Goal: Information Seeking & Learning: Learn about a topic

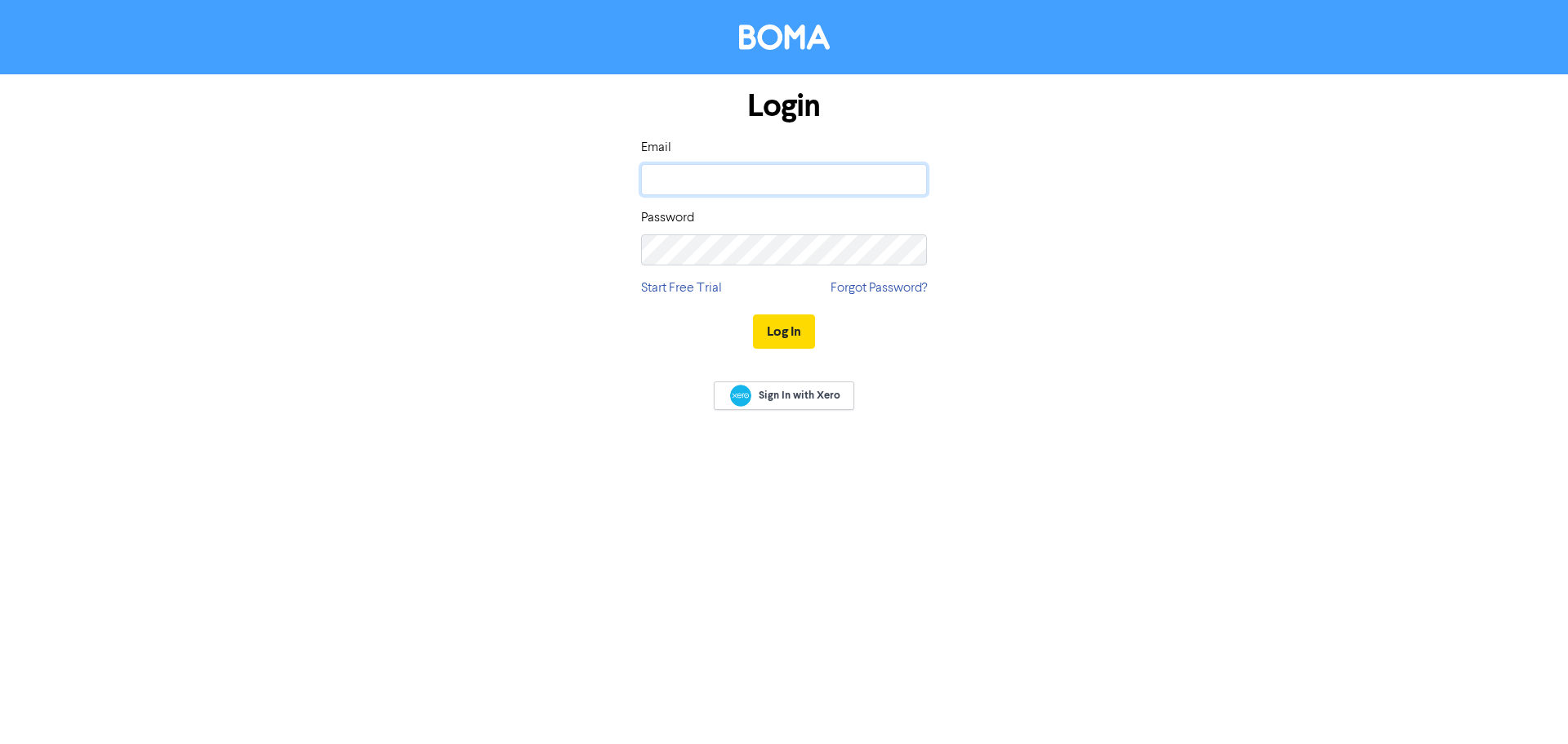
click at [800, 182] on input "email" at bounding box center [784, 179] width 286 height 31
type input "[EMAIL_ADDRESS][PERSON_NAME][DOMAIN_NAME]"
click at [814, 188] on input "[EMAIL_ADDRESS][PERSON_NAME][DOMAIN_NAME]" at bounding box center [784, 179] width 286 height 31
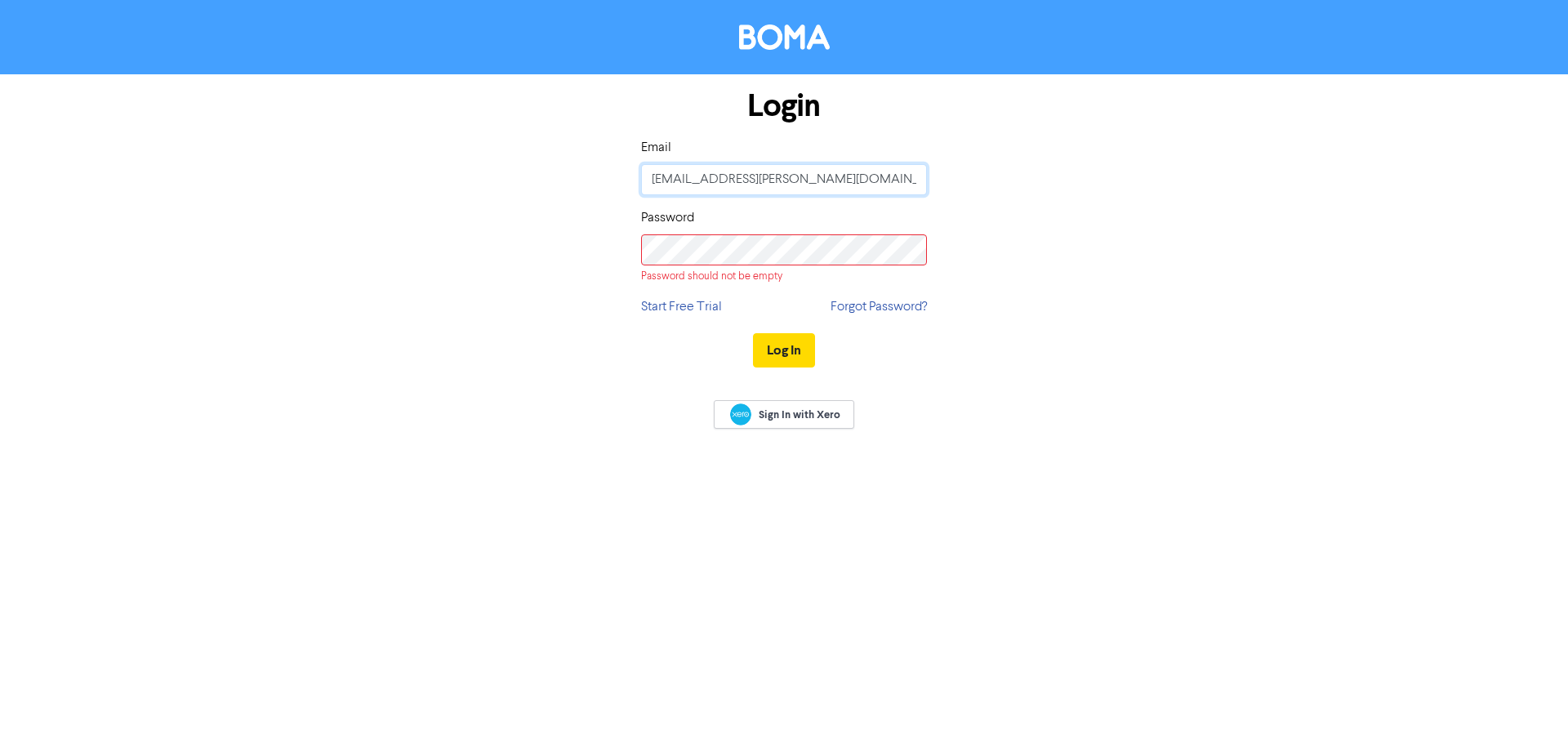
click at [814, 188] on input "[EMAIL_ADDRESS][PERSON_NAME][DOMAIN_NAME]" at bounding box center [784, 179] width 286 height 31
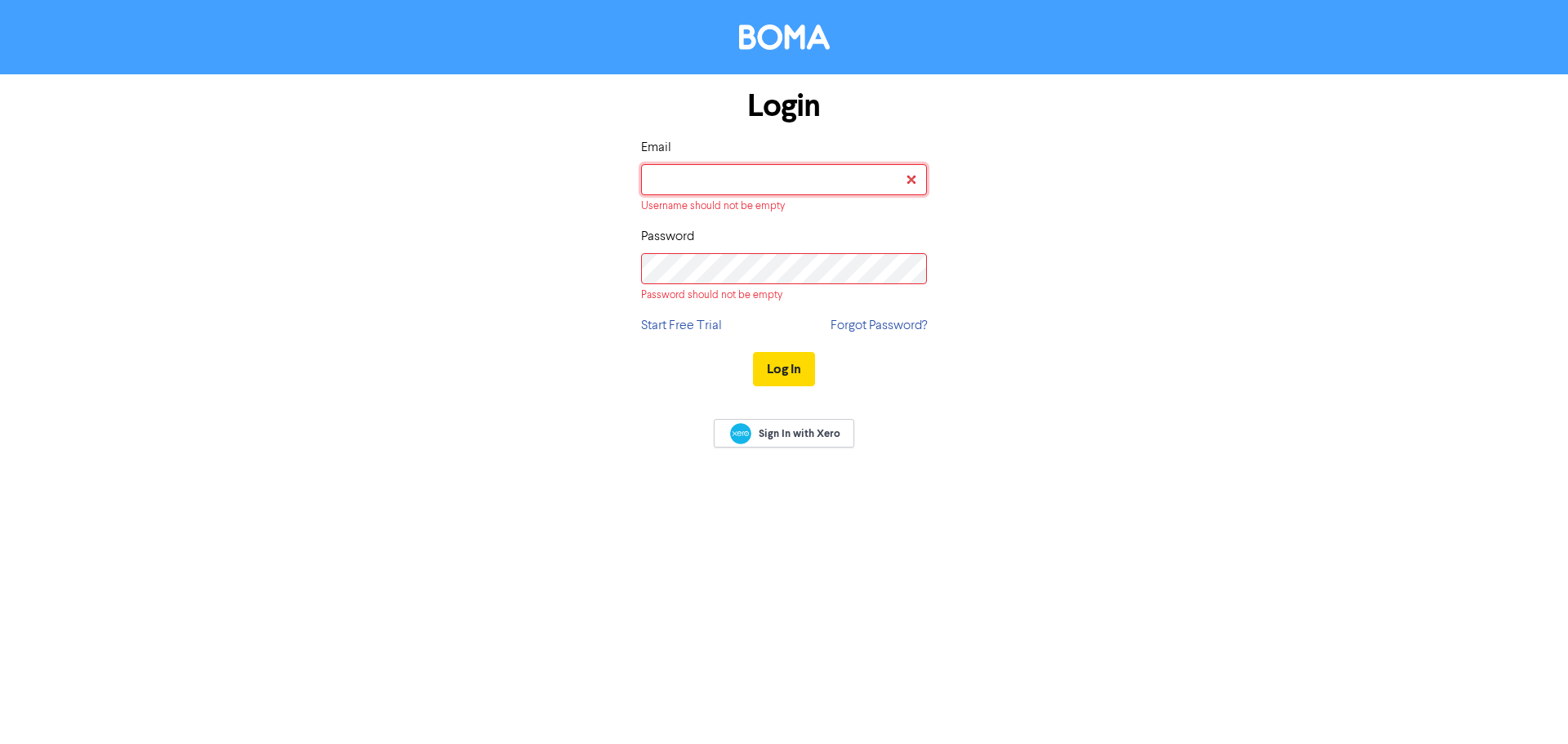
click at [826, 190] on input "email" at bounding box center [784, 179] width 286 height 31
type input "[EMAIL_ADDRESS][PERSON_NAME][DOMAIN_NAME]"
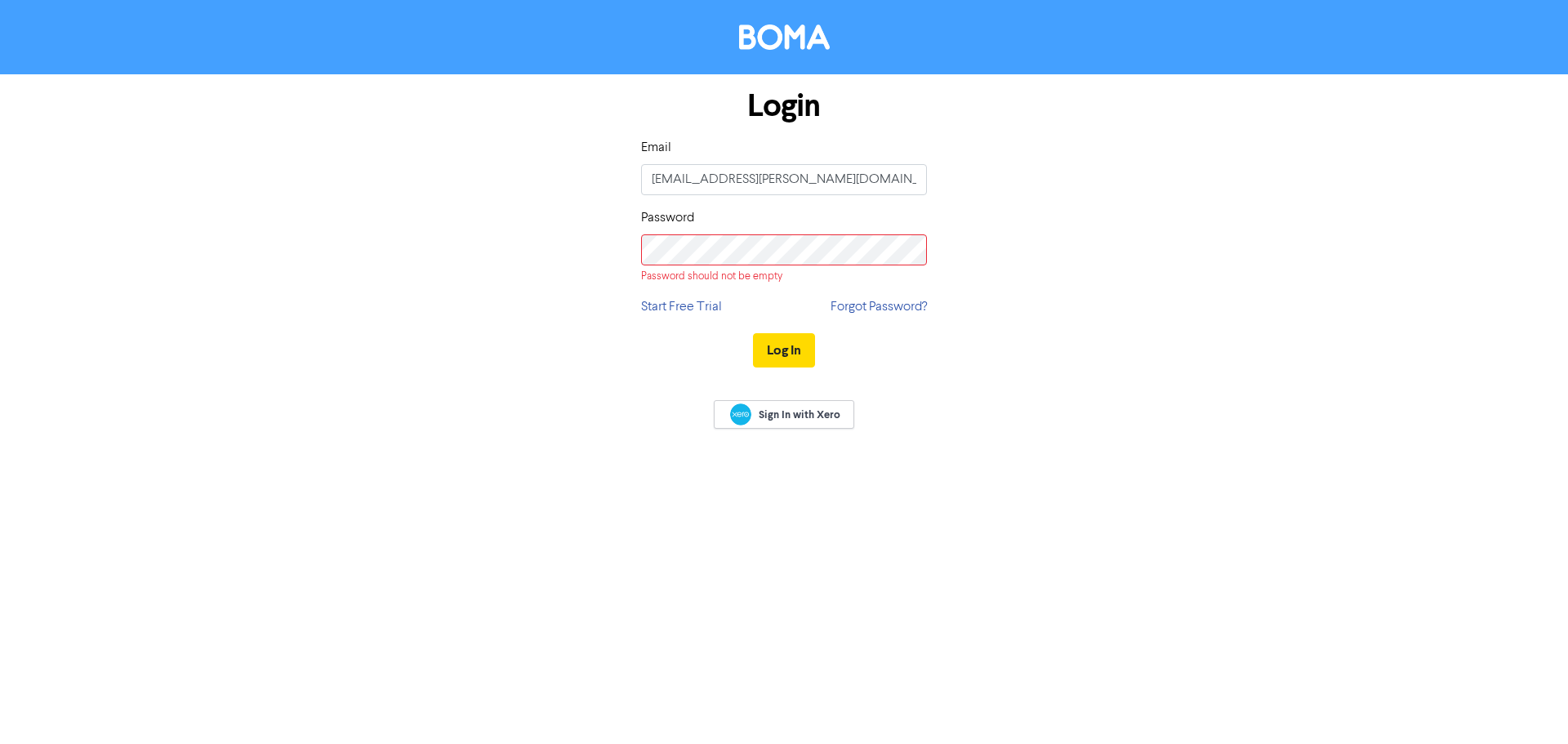
click at [761, 274] on div "Password should not be empty" at bounding box center [784, 277] width 286 height 15
click at [752, 333] on button "Log In" at bounding box center [783, 350] width 62 height 34
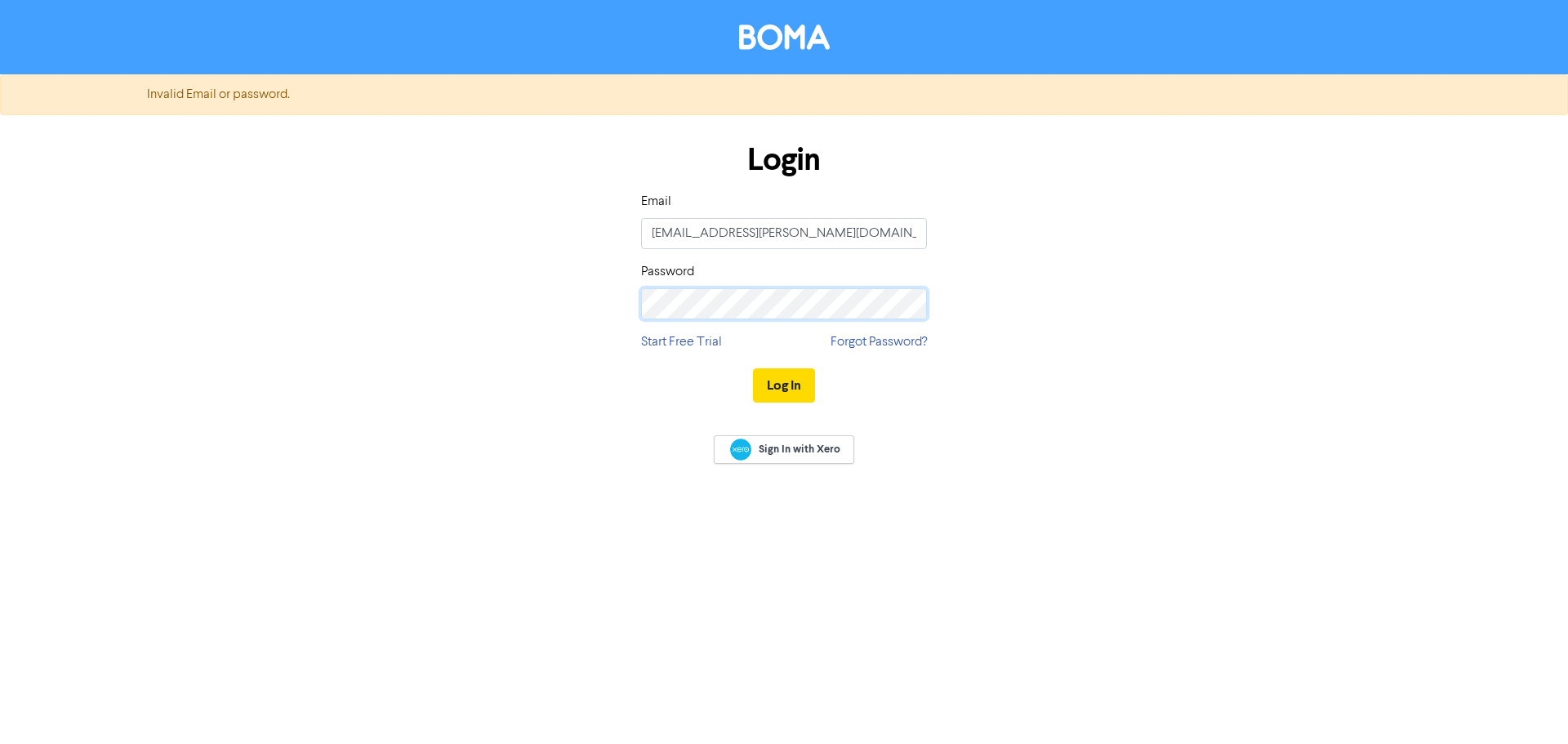
click at [619, 296] on div "Login Email [EMAIL_ADDRESS][PERSON_NAME][DOMAIN_NAME] Password Start Free Trial…" at bounding box center [784, 274] width 930 height 291
click at [775, 372] on button "Log In" at bounding box center [783, 386] width 62 height 34
click at [556, 288] on div "Login Email [EMAIL_ADDRESS][PERSON_NAME][DOMAIN_NAME] Password Start Free Trial…" at bounding box center [784, 274] width 930 height 291
click at [752, 369] on button "Log In" at bounding box center [783, 386] width 62 height 34
click at [778, 381] on button "Log In" at bounding box center [783, 386] width 62 height 34
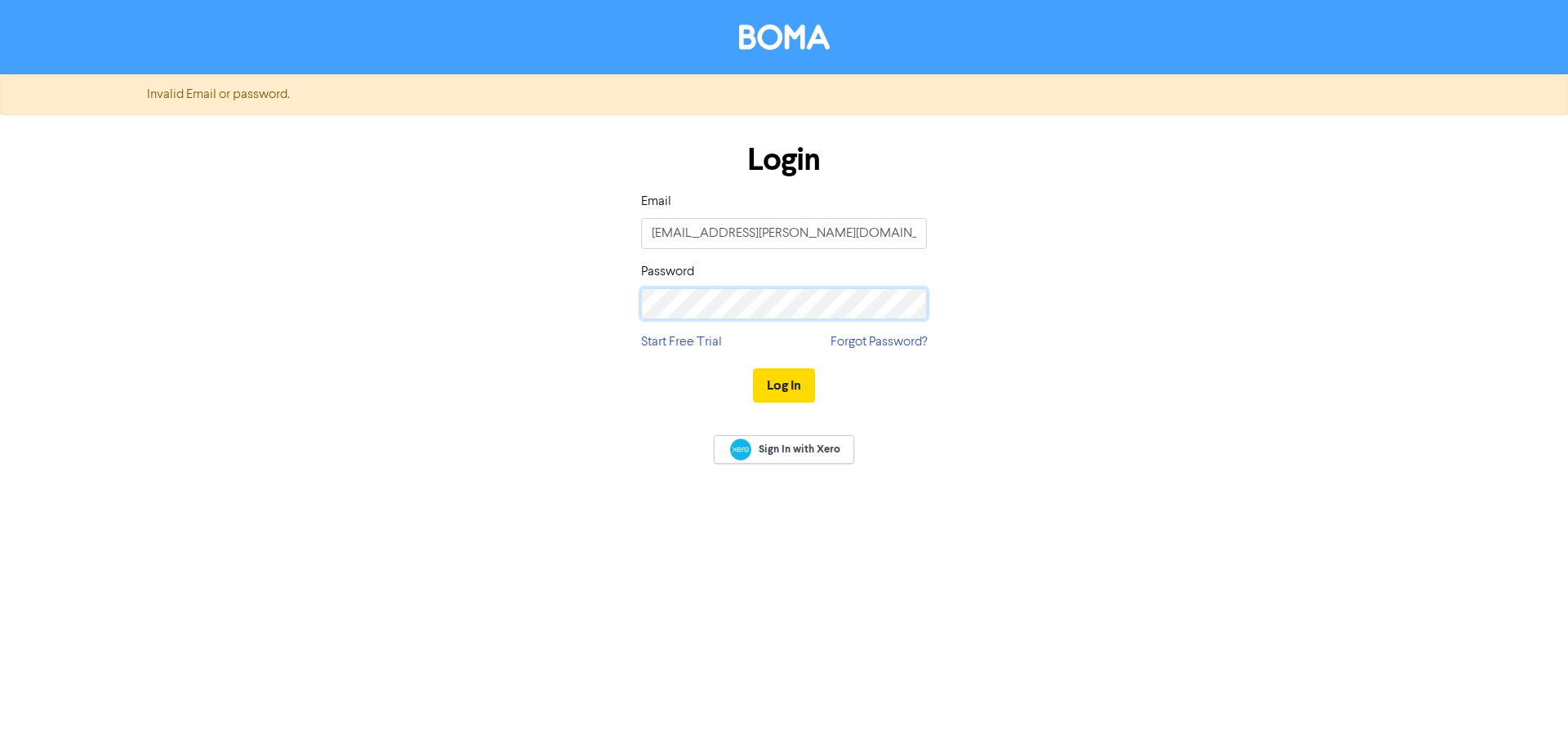
click at [597, 278] on div "Login Email [EMAIL_ADDRESS][PERSON_NAME][DOMAIN_NAME] Password Start Free Trial…" at bounding box center [784, 274] width 930 height 291
click at [594, 282] on div "Login Email [EMAIL_ADDRESS][PERSON_NAME][DOMAIN_NAME] Password Start Free Trial…" at bounding box center [784, 274] width 930 height 291
click at [341, 286] on div "Login Email [EMAIL_ADDRESS][PERSON_NAME][DOMAIN_NAME] Password Start Free Trial…" at bounding box center [784, 274] width 930 height 291
click at [752, 369] on button "Log In" at bounding box center [783, 386] width 62 height 34
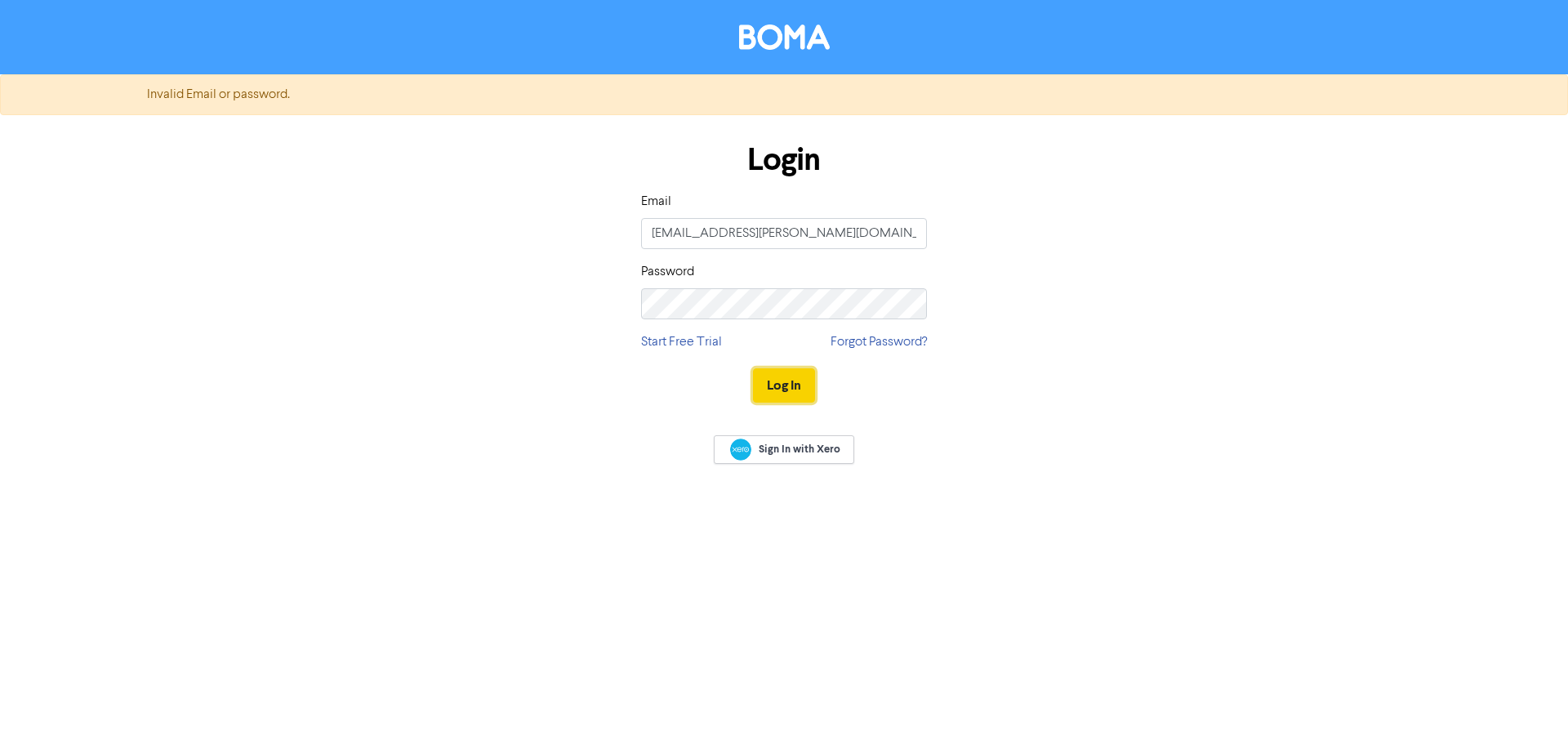
click at [790, 381] on button "Log In" at bounding box center [783, 386] width 62 height 34
click at [497, 291] on div "Login Email [EMAIL_ADDRESS][PERSON_NAME][DOMAIN_NAME] Password Start Free Trial…" at bounding box center [784, 274] width 930 height 291
click at [780, 376] on button "Log In" at bounding box center [783, 386] width 62 height 34
click at [777, 372] on button "Log In" at bounding box center [783, 386] width 62 height 34
click at [778, 372] on button "Log In" at bounding box center [783, 386] width 62 height 34
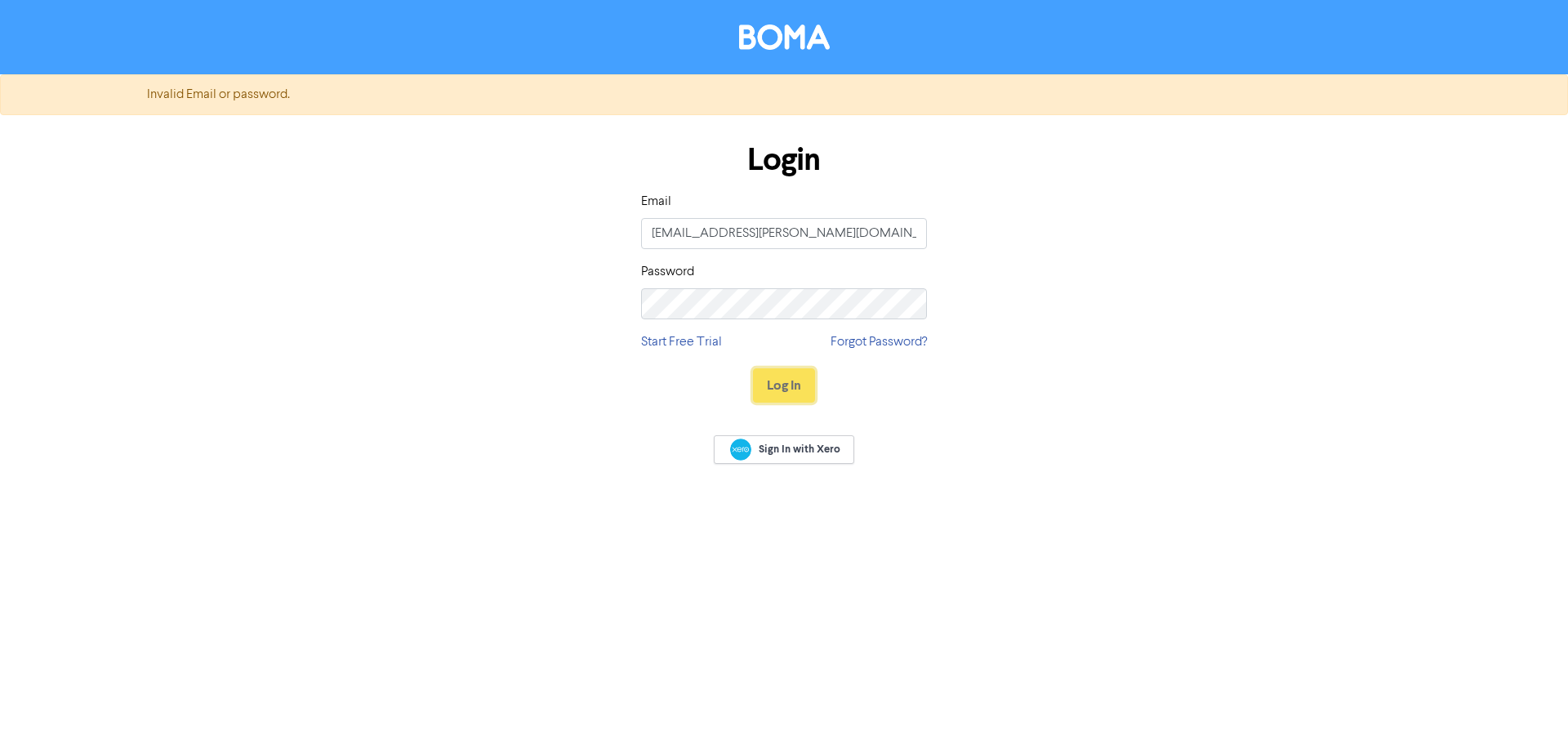
click at [779, 369] on button "Log In" at bounding box center [783, 386] width 62 height 34
click at [799, 387] on button "Log In" at bounding box center [783, 386] width 62 height 34
click at [895, 334] on link "Forgot Password?" at bounding box center [878, 342] width 97 height 19
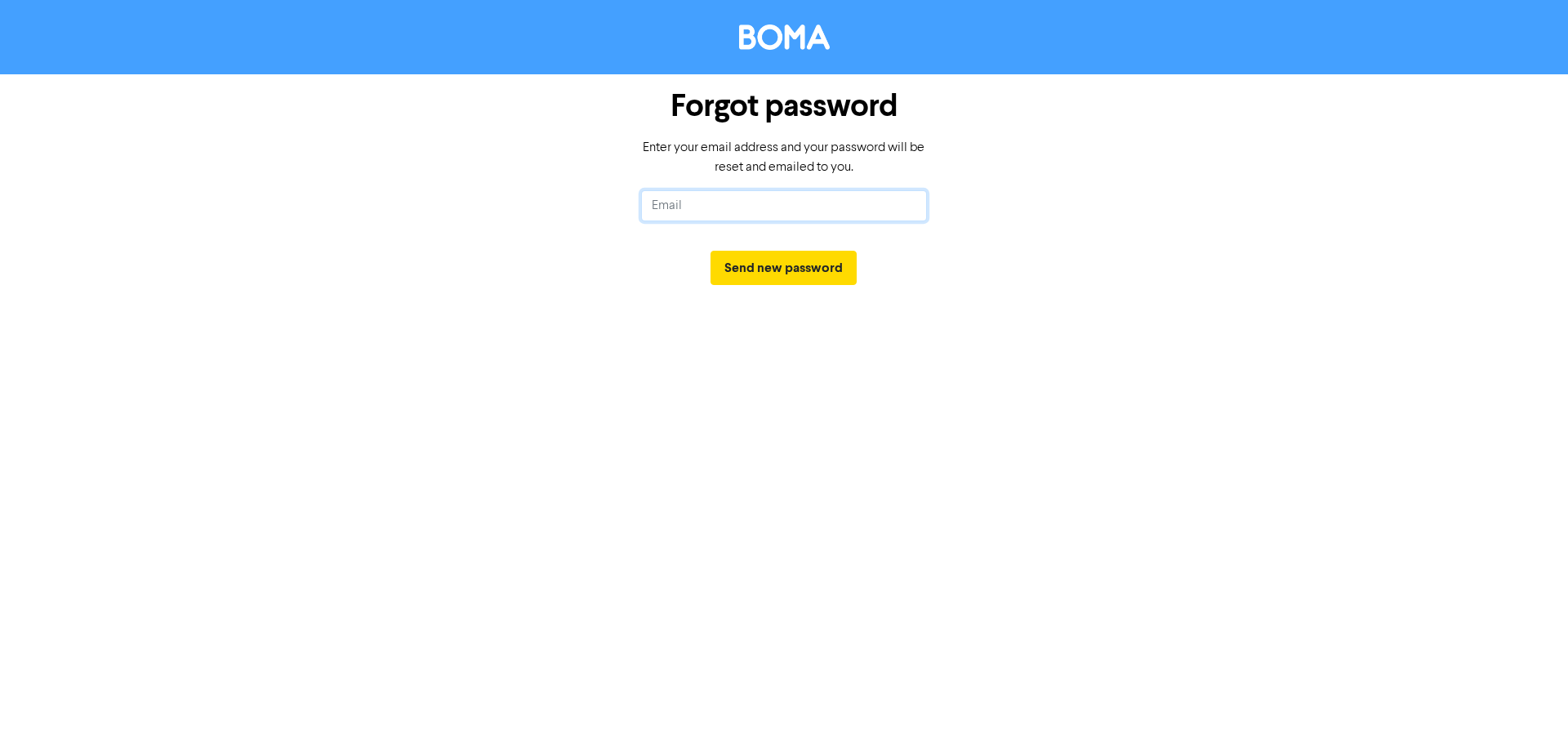
click at [747, 203] on input "text" at bounding box center [784, 206] width 286 height 31
type input "[EMAIL_ADDRESS][PERSON_NAME][DOMAIN_NAME]"
click at [758, 272] on button "Send new password" at bounding box center [783, 268] width 146 height 34
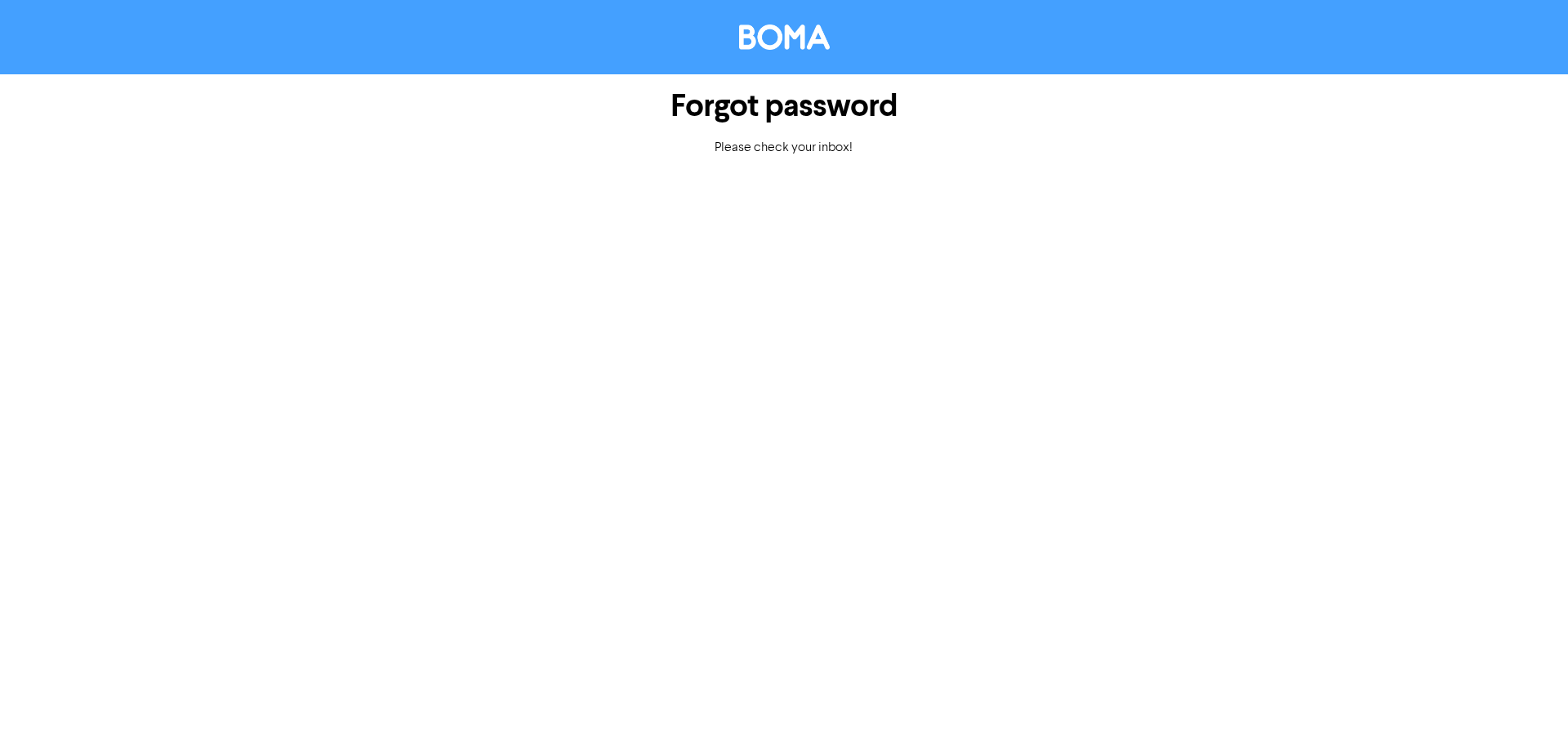
click at [882, 241] on div "Forgot password Please check your inbox!" at bounding box center [784, 372] width 1568 height 744
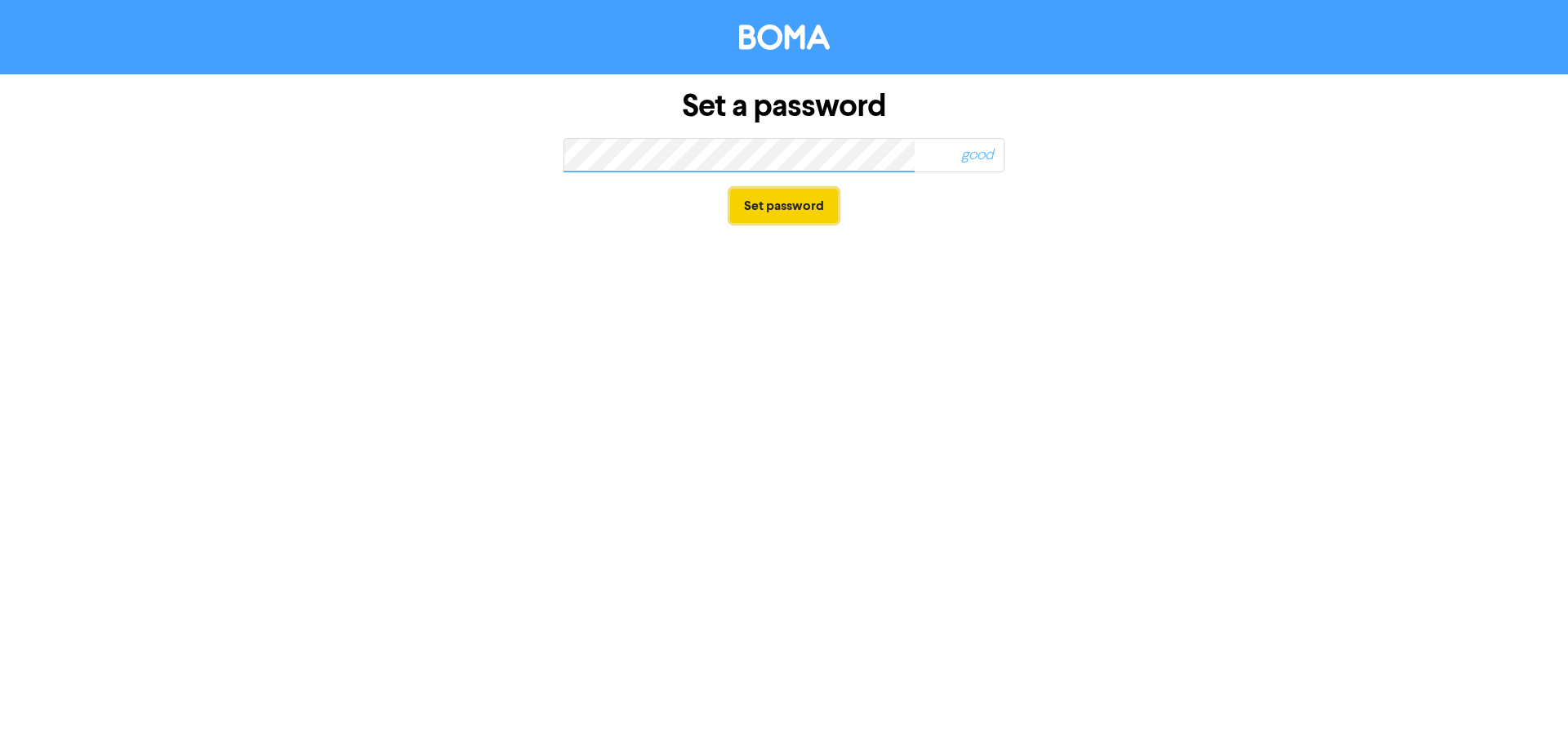
click at [767, 204] on button "Set password" at bounding box center [784, 206] width 108 height 34
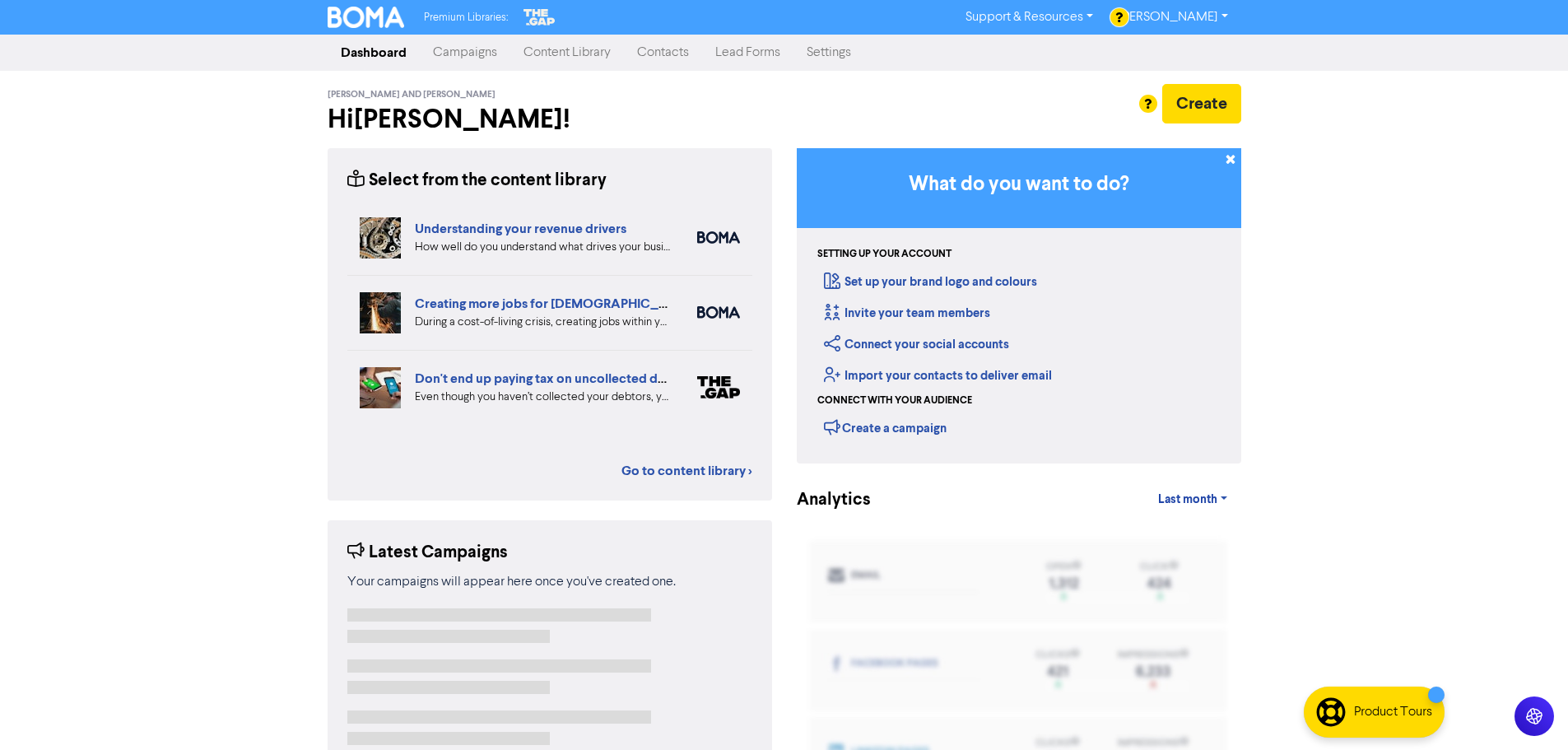
click at [580, 59] on link "Content Library" at bounding box center [567, 53] width 114 height 33
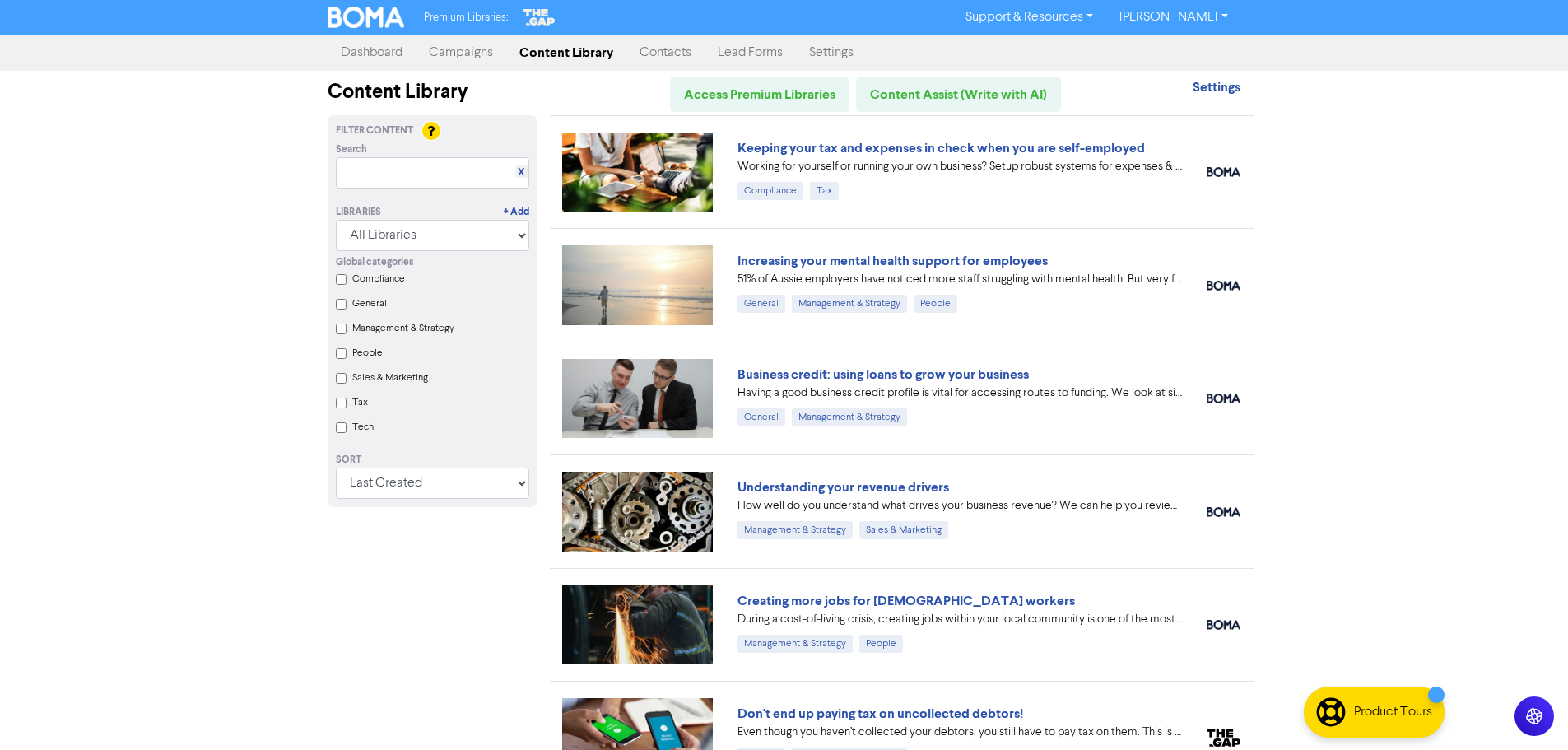
click at [341, 406] on input "Tax" at bounding box center [341, 403] width 11 height 11
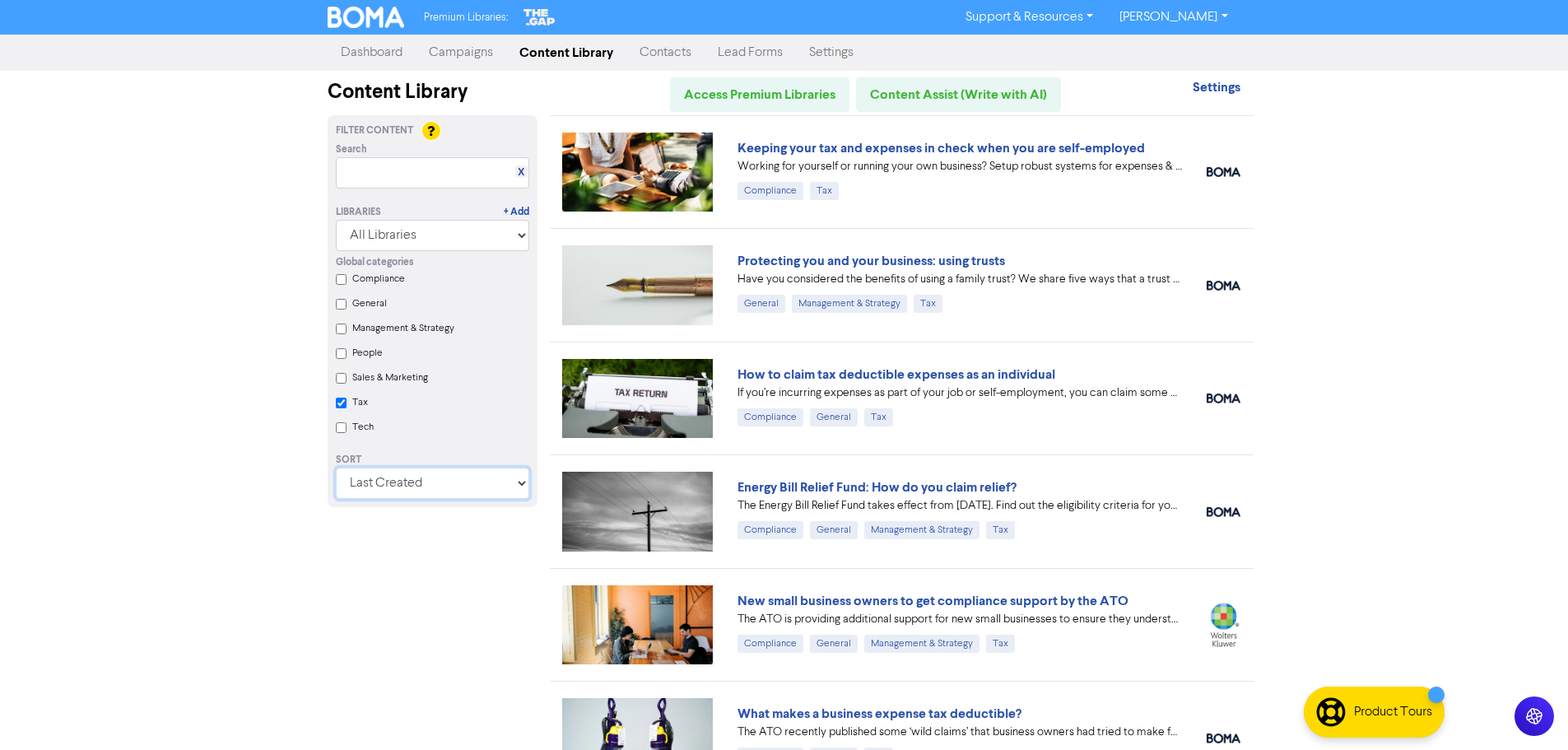
click at [439, 480] on select "Last Created First Created Title Ascending Title Descending Library Ascending L…" at bounding box center [432, 483] width 193 height 31
click at [336, 473] on select "Last Created First Created Title Ascending Title Descending Library Ascending L…" at bounding box center [432, 483] width 193 height 31
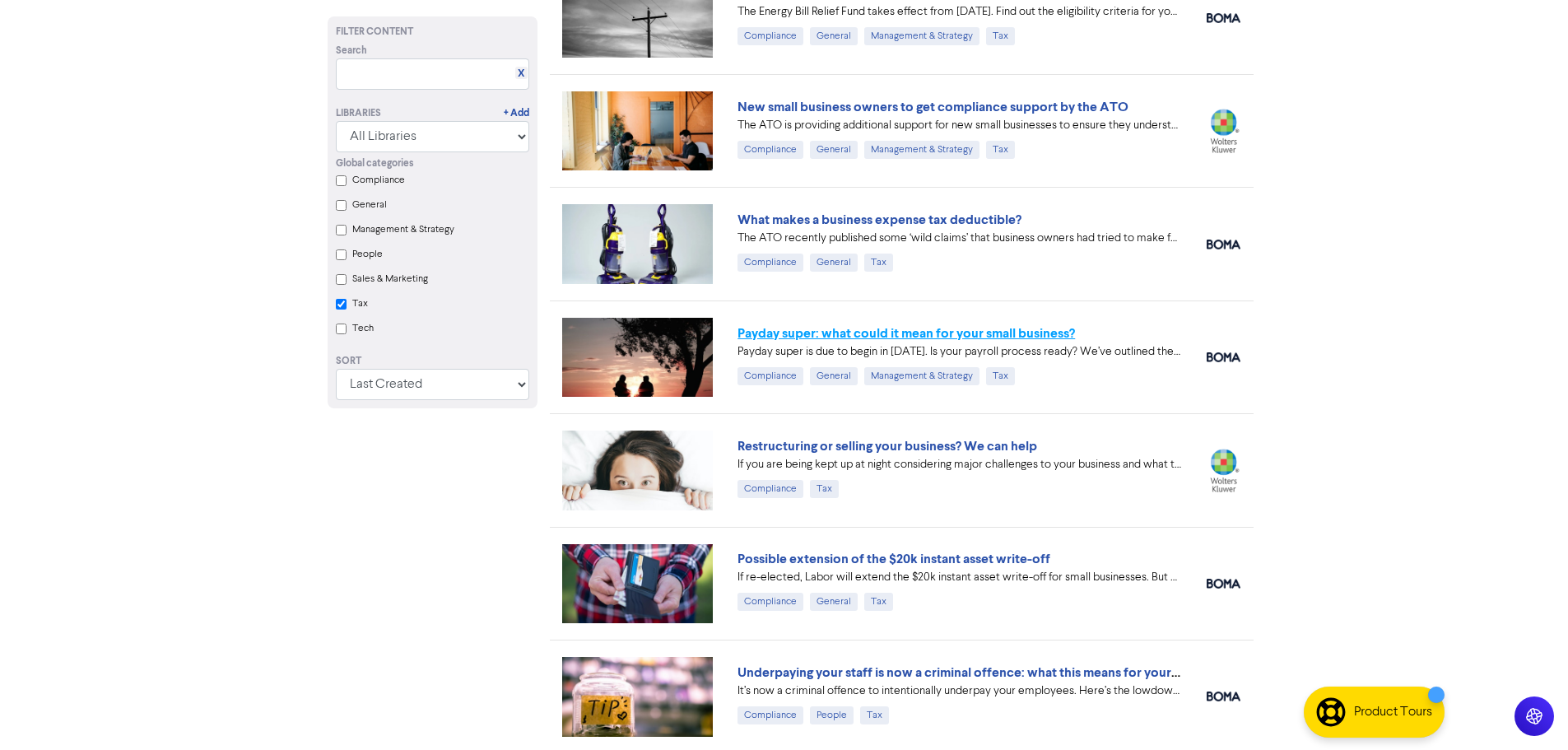
checkbox input "true"
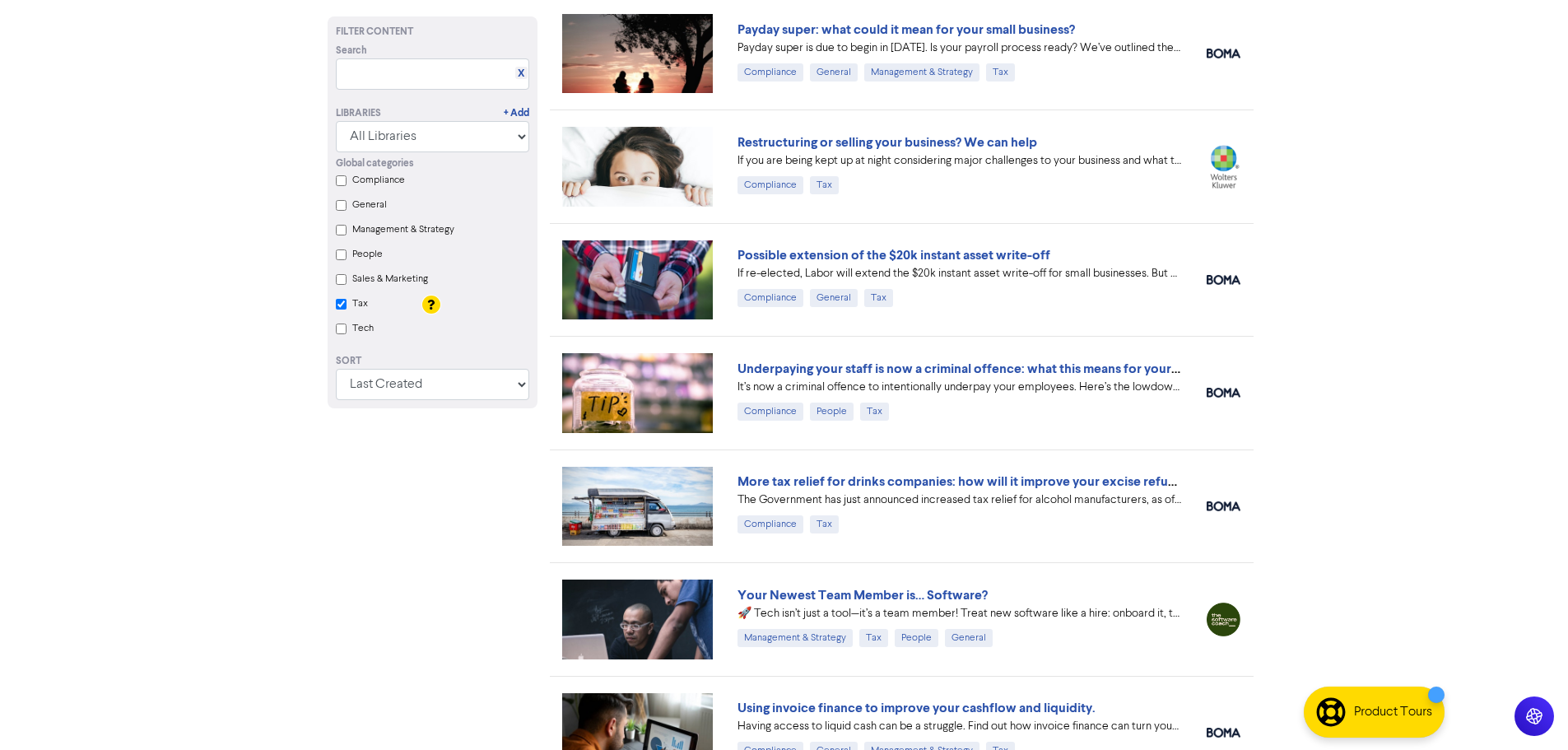
scroll to position [1070, 0]
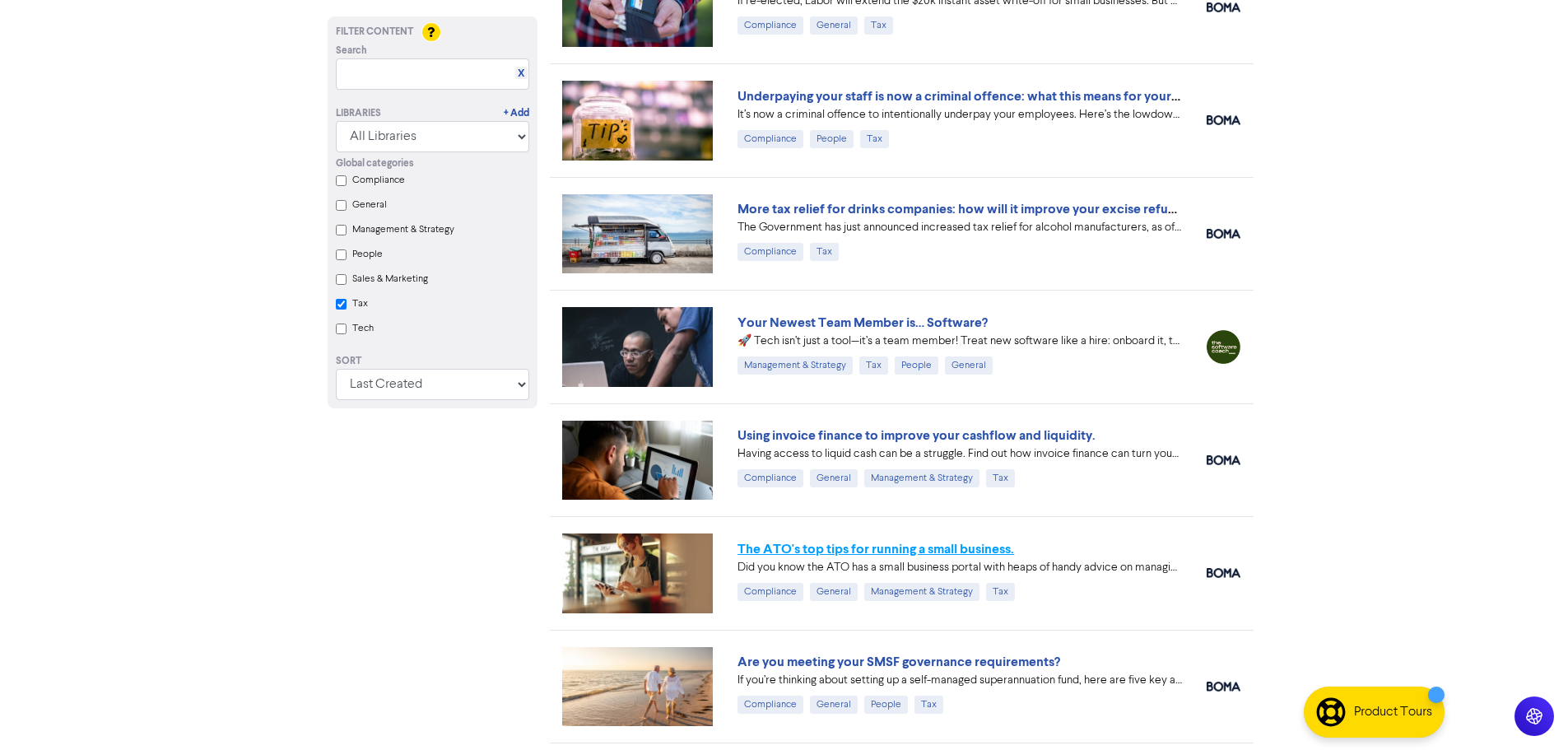
click at [865, 548] on link "The ATO's top tips for running a small business." at bounding box center [875, 548] width 277 height 16
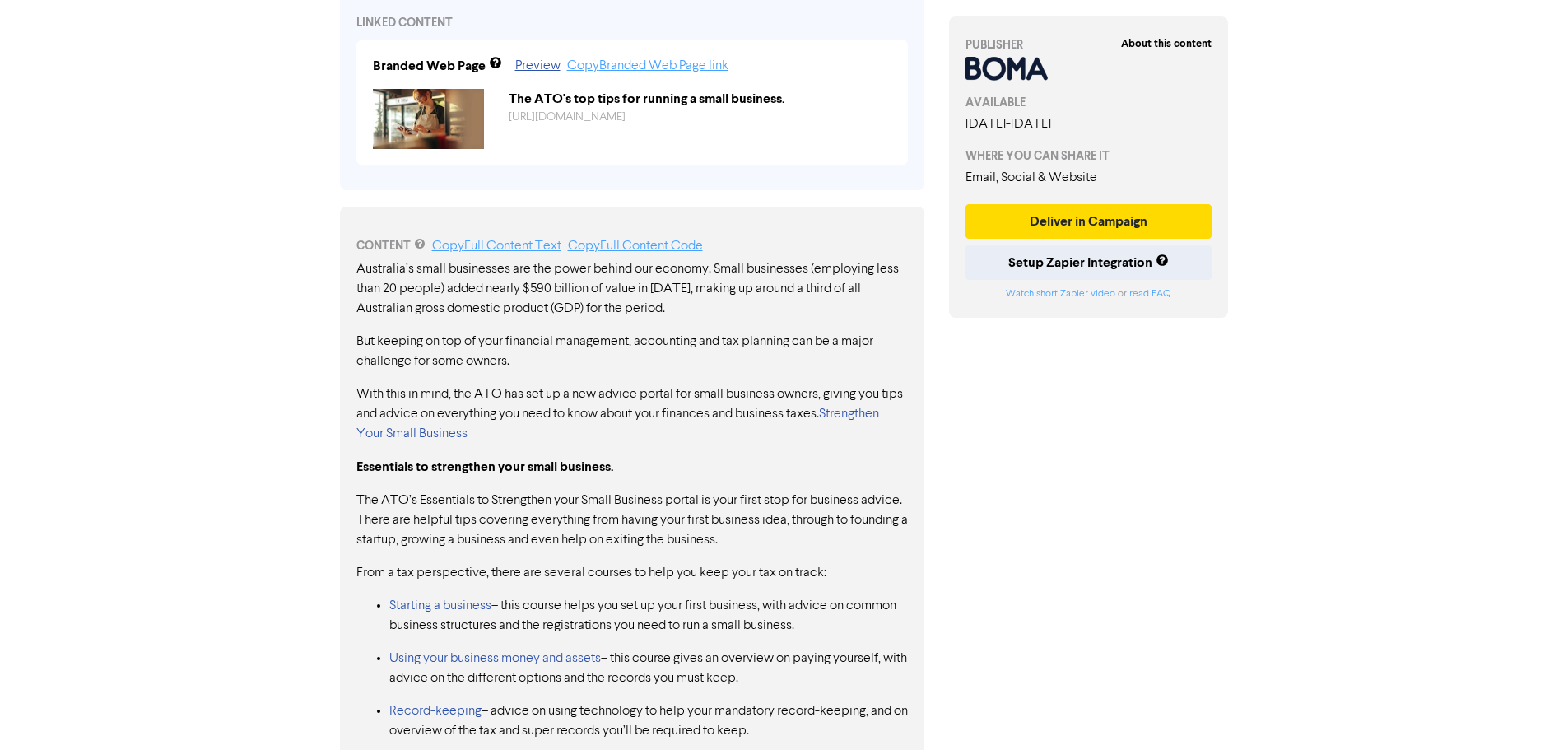
scroll to position [880, 0]
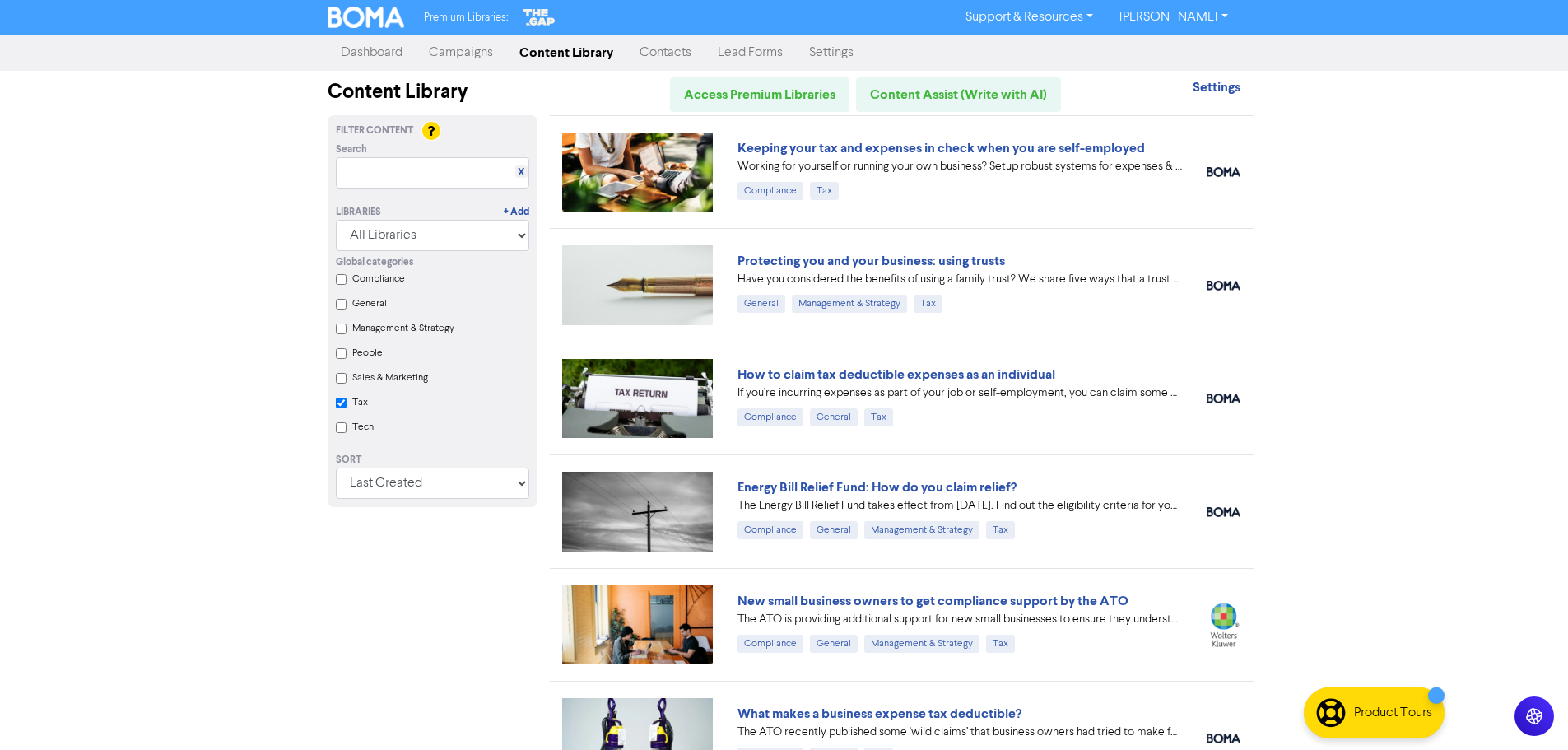
click at [345, 407] on input "Tax" at bounding box center [341, 403] width 11 height 11
checkbox input "false"
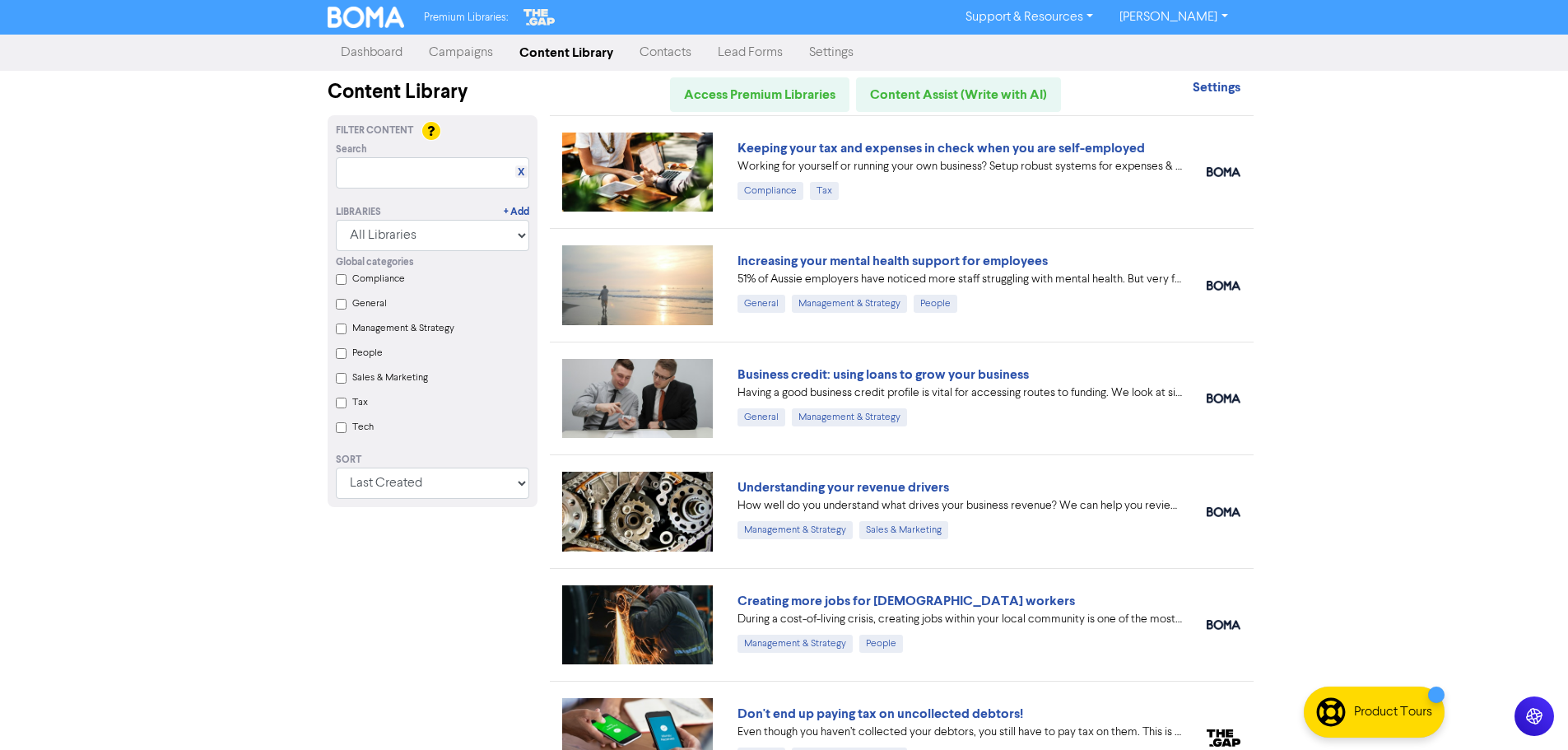
click at [342, 282] on input "Compliance" at bounding box center [341, 279] width 11 height 11
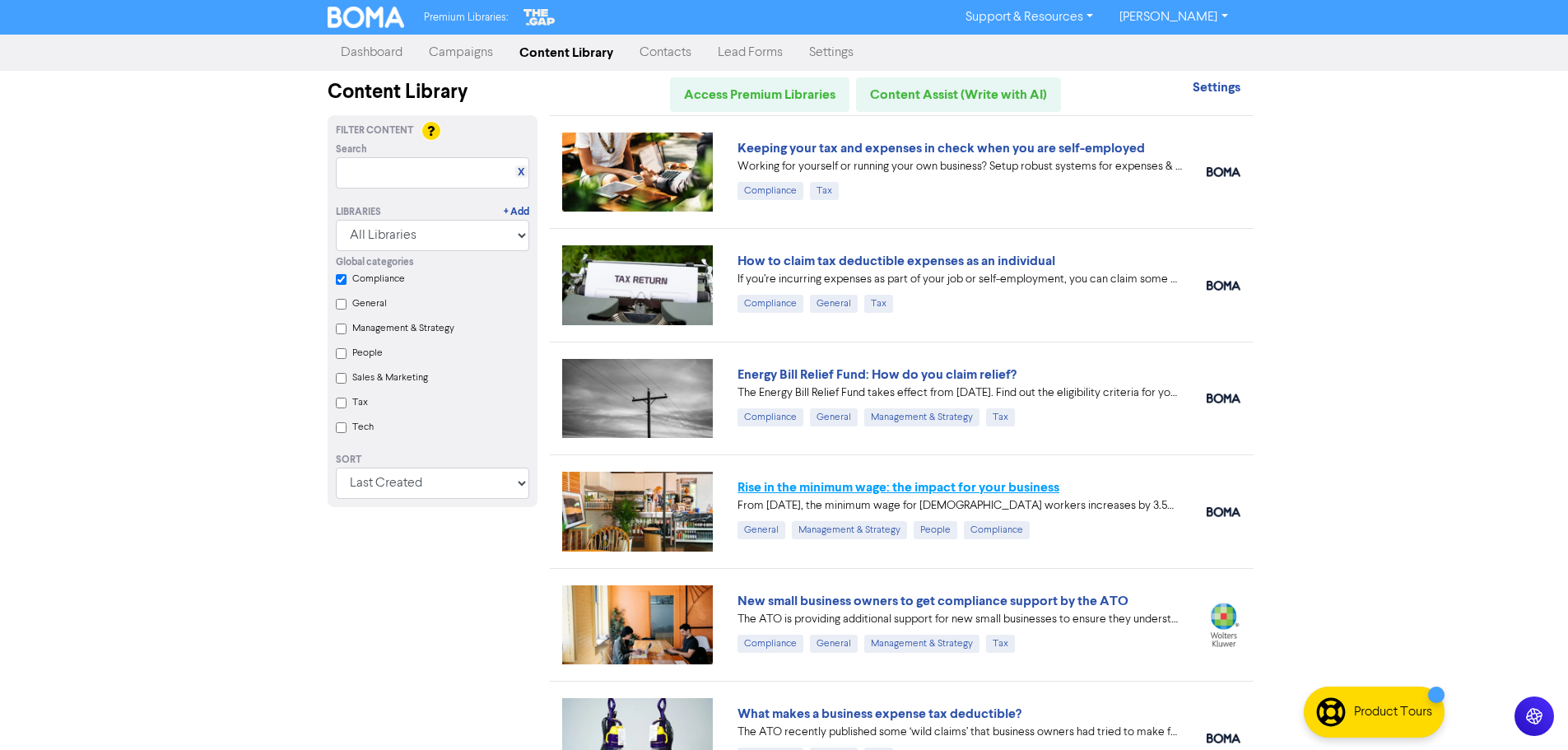
scroll to position [329, 0]
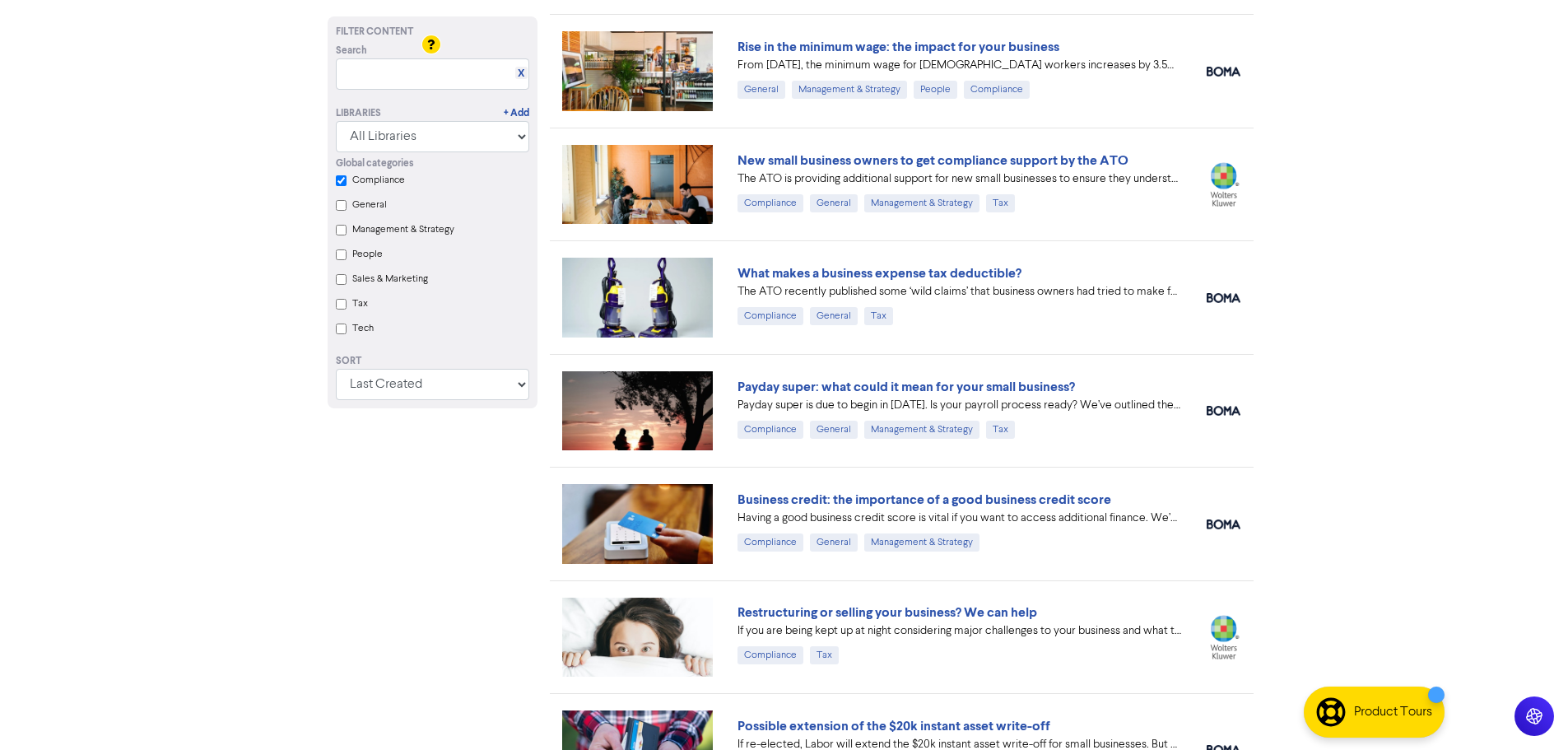
checkbox input "true"
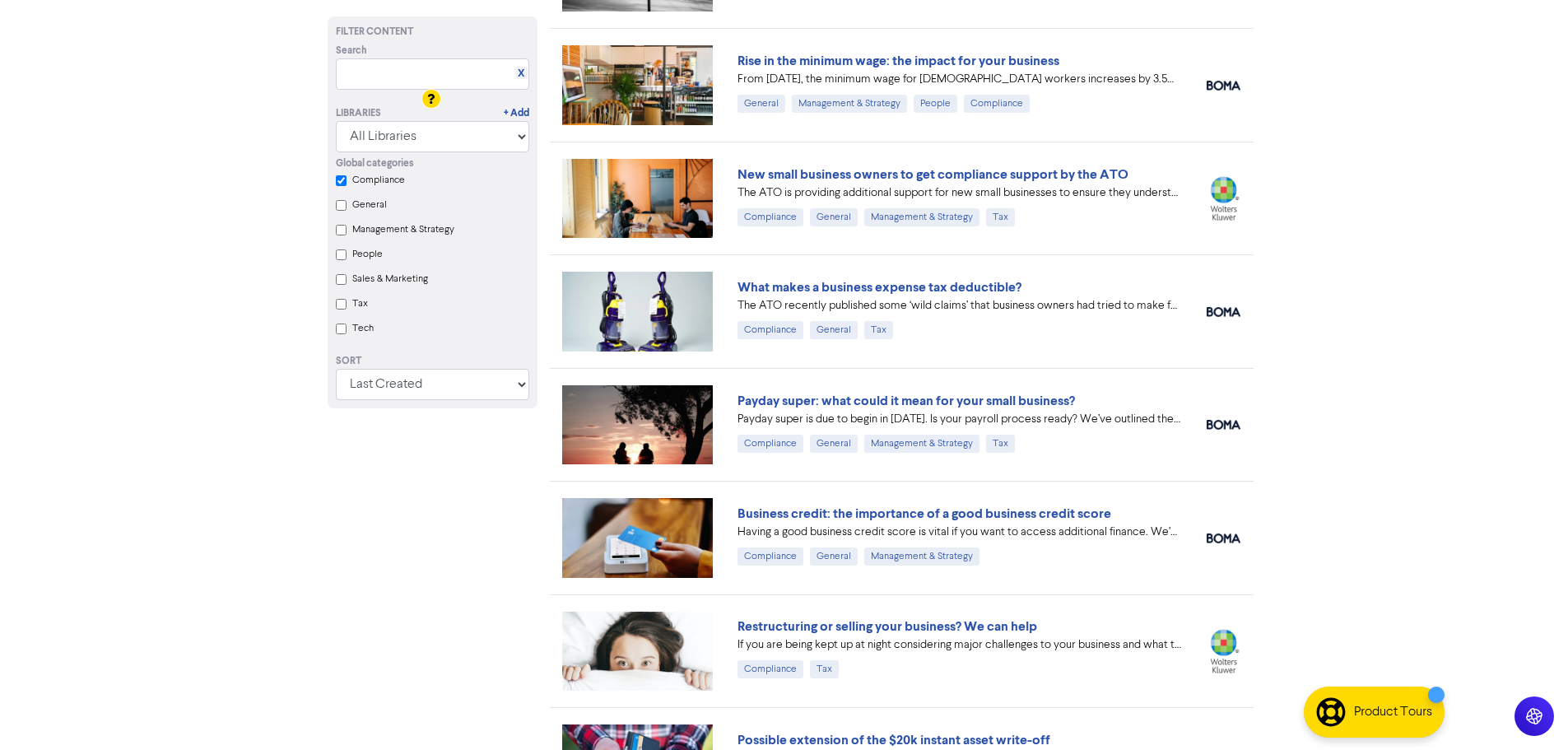
scroll to position [0, 0]
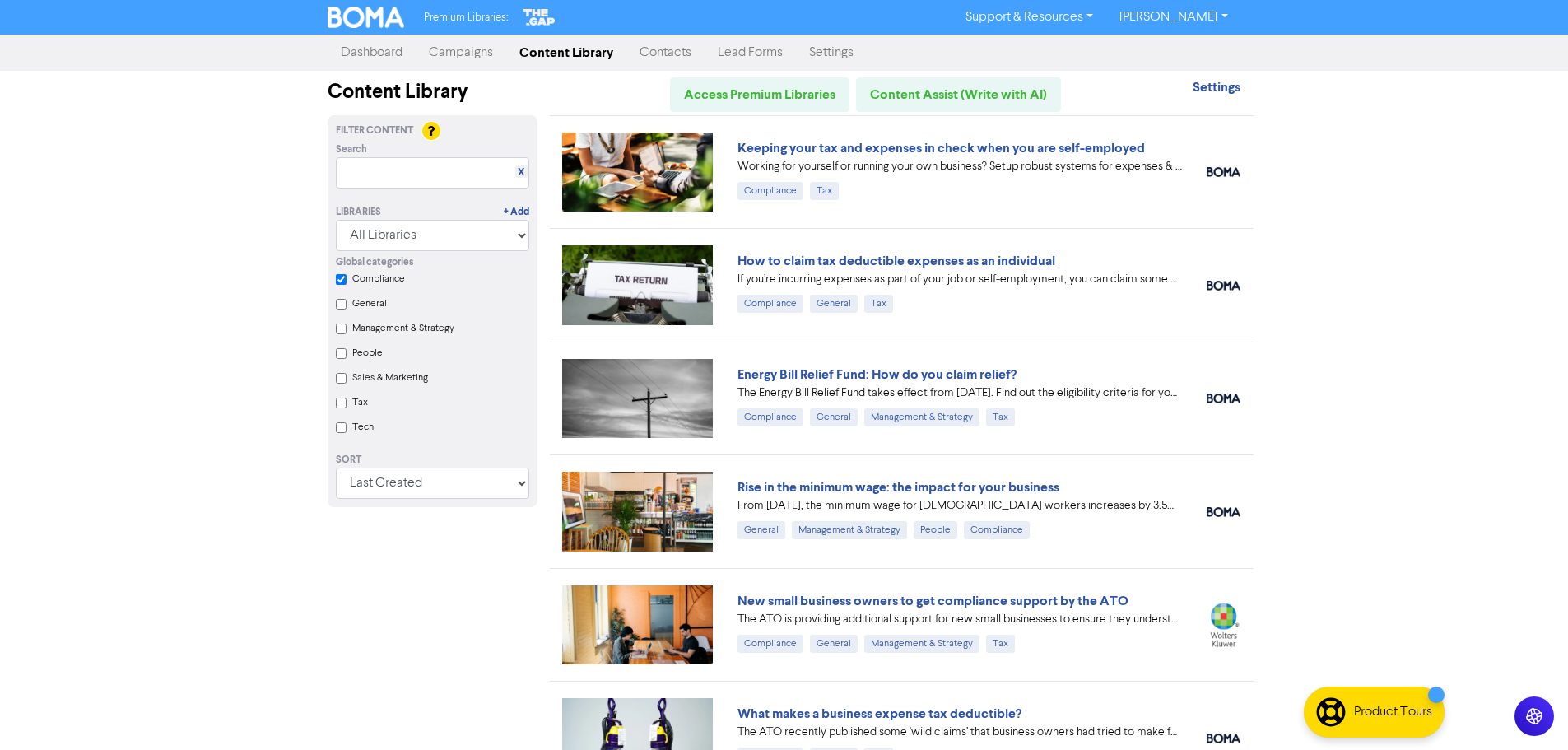
click at [373, 52] on link "Dashboard" at bounding box center [371, 53] width 88 height 33
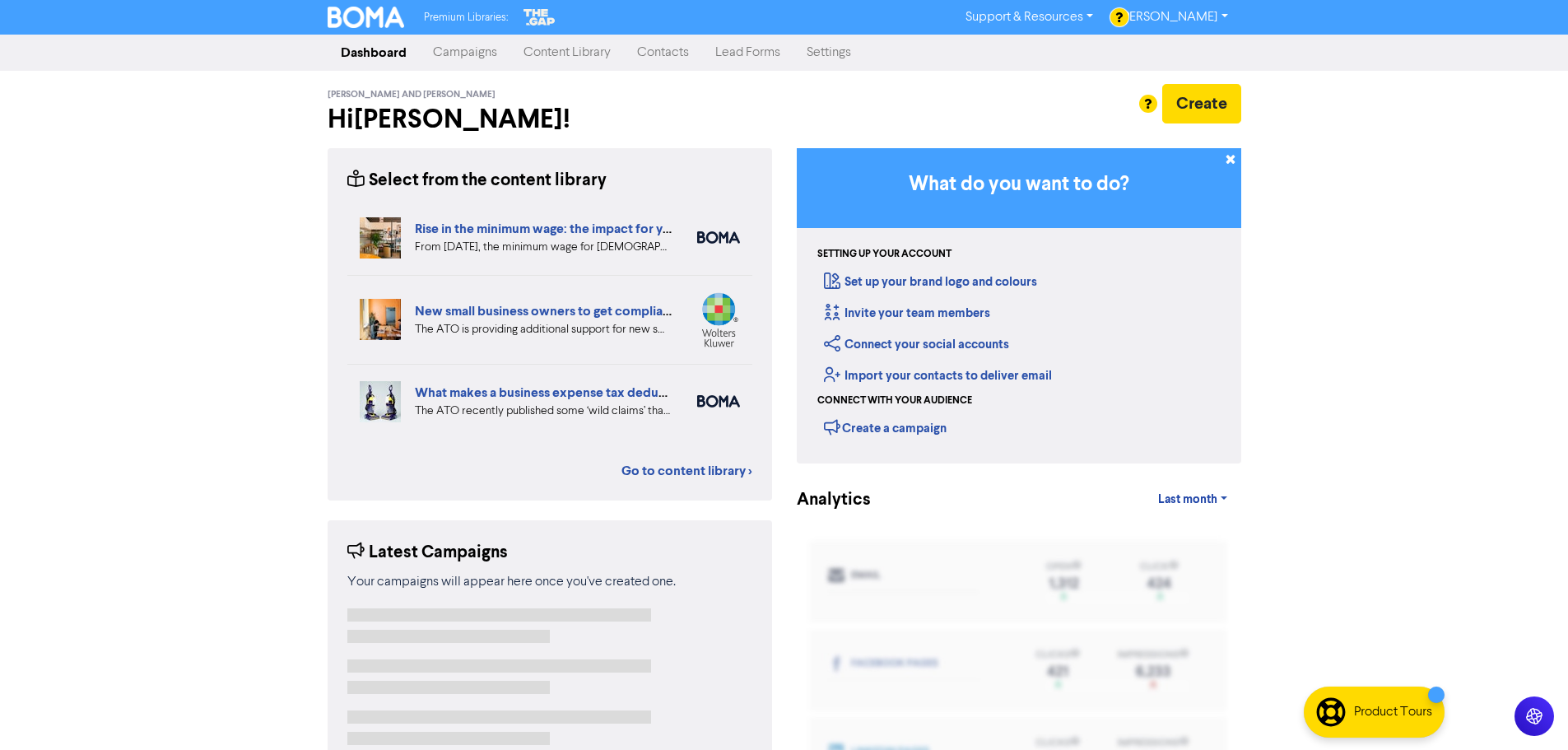
click at [576, 56] on link "Content Library" at bounding box center [567, 53] width 114 height 33
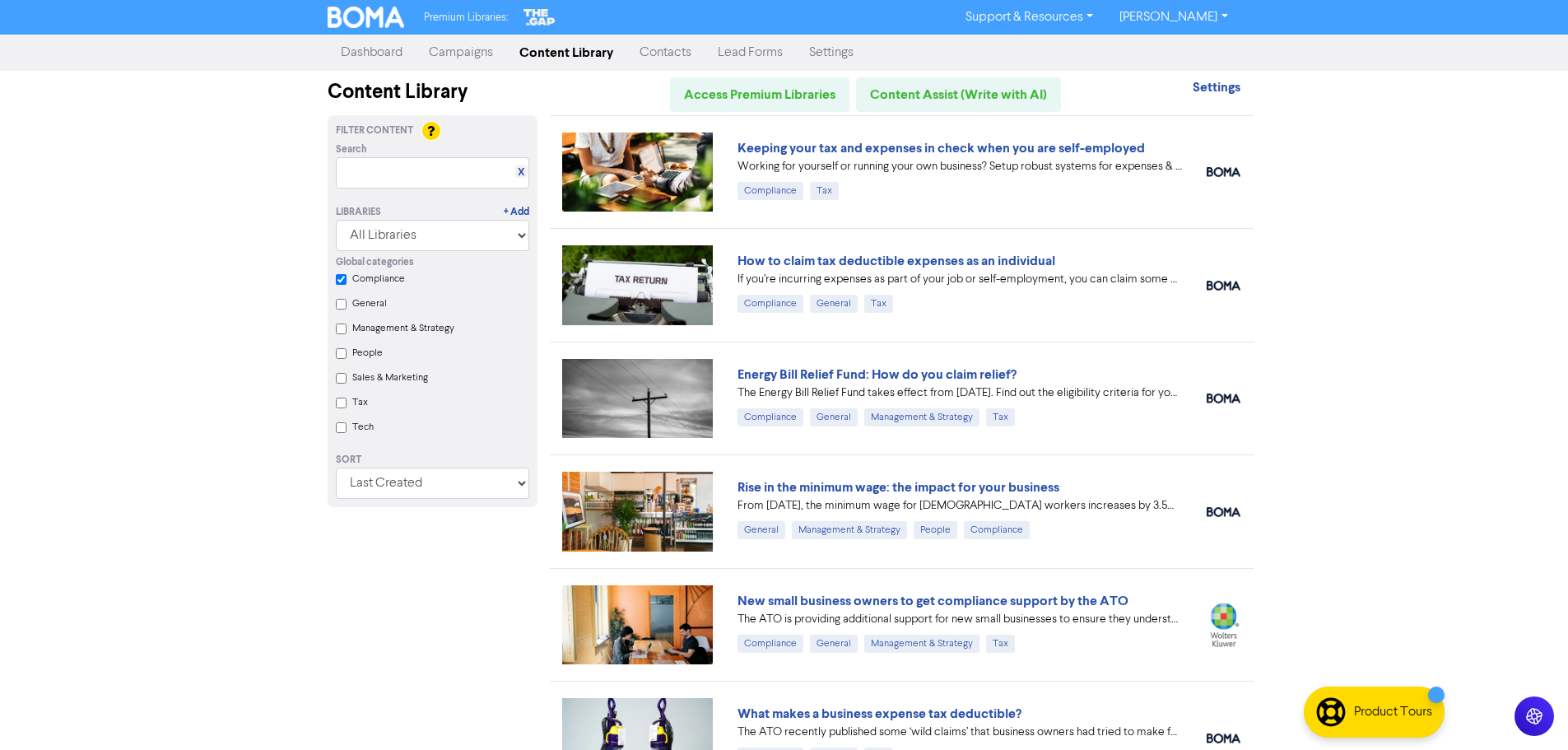
click at [480, 49] on link "Campaigns" at bounding box center [461, 53] width 91 height 33
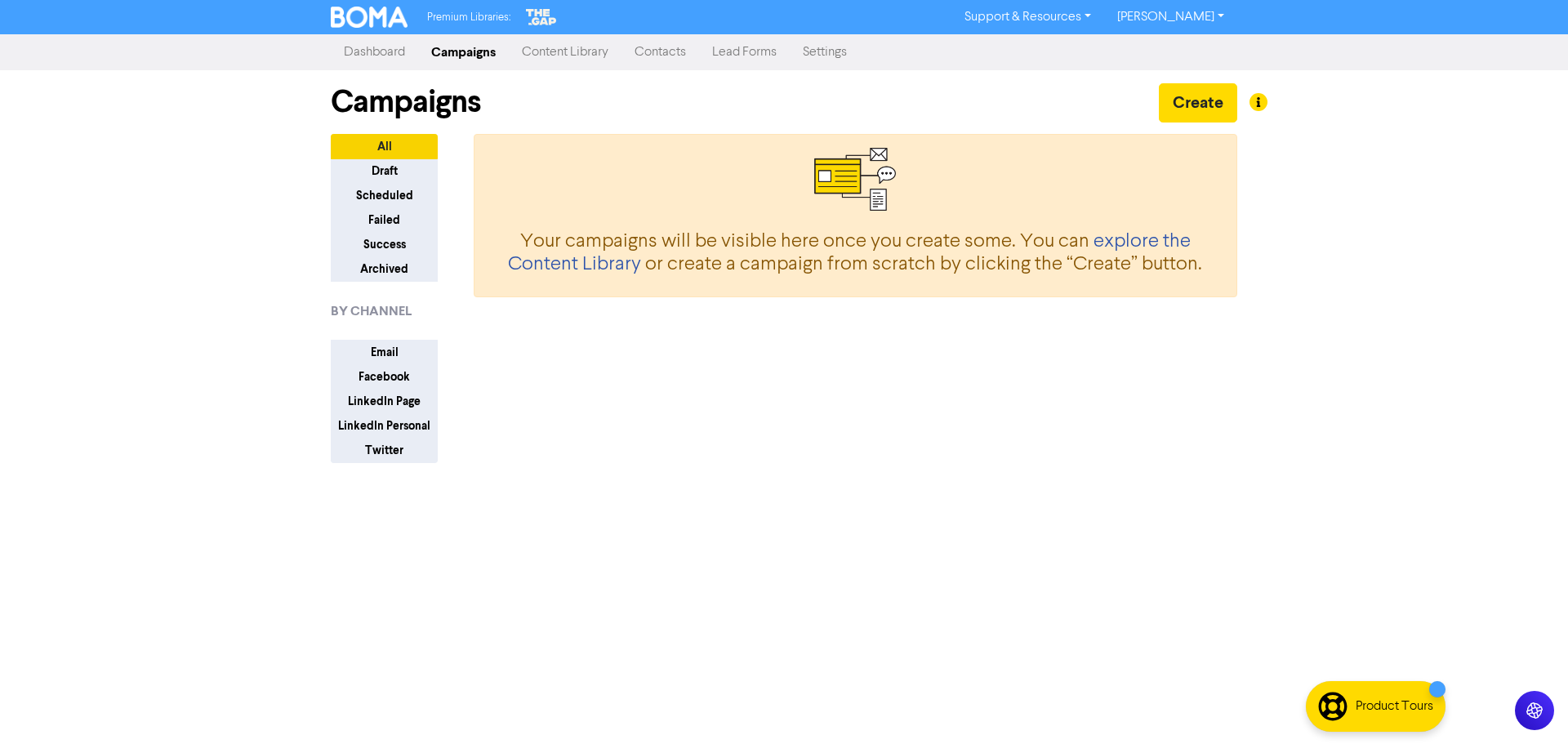
click at [536, 60] on link "Content Library" at bounding box center [565, 53] width 113 height 33
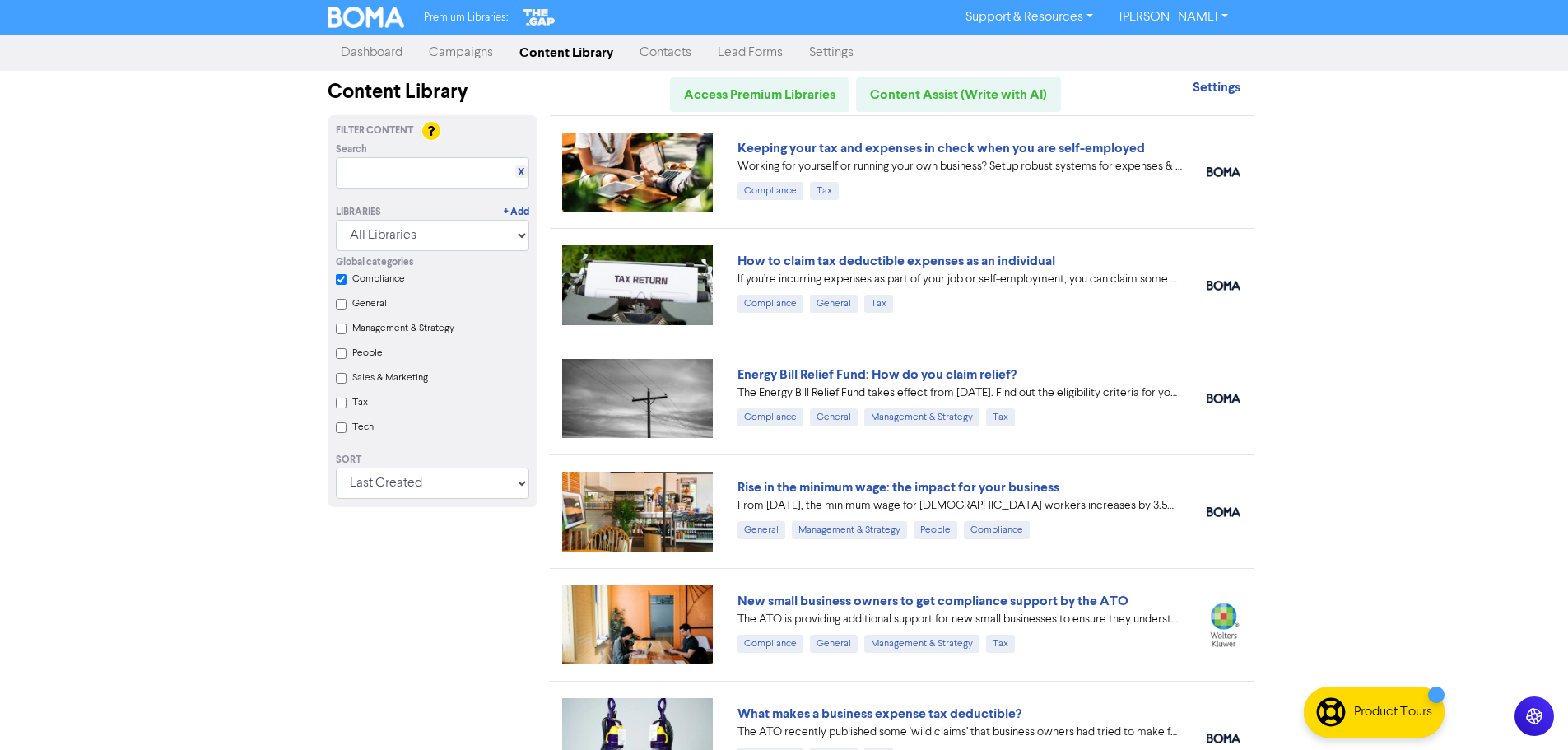
click at [644, 57] on link "Contacts" at bounding box center [665, 53] width 78 height 33
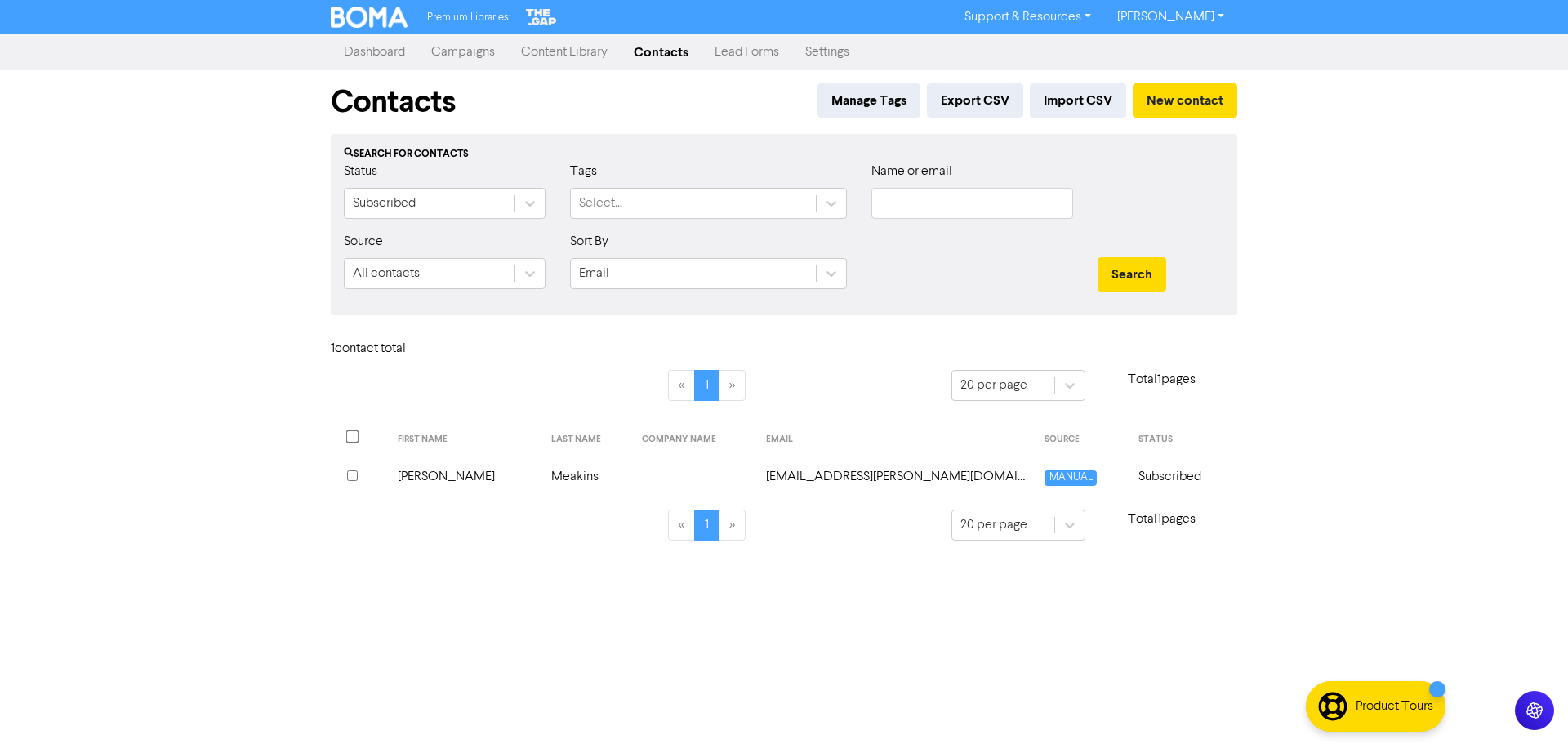
click at [550, 56] on link "Content Library" at bounding box center [565, 53] width 113 height 33
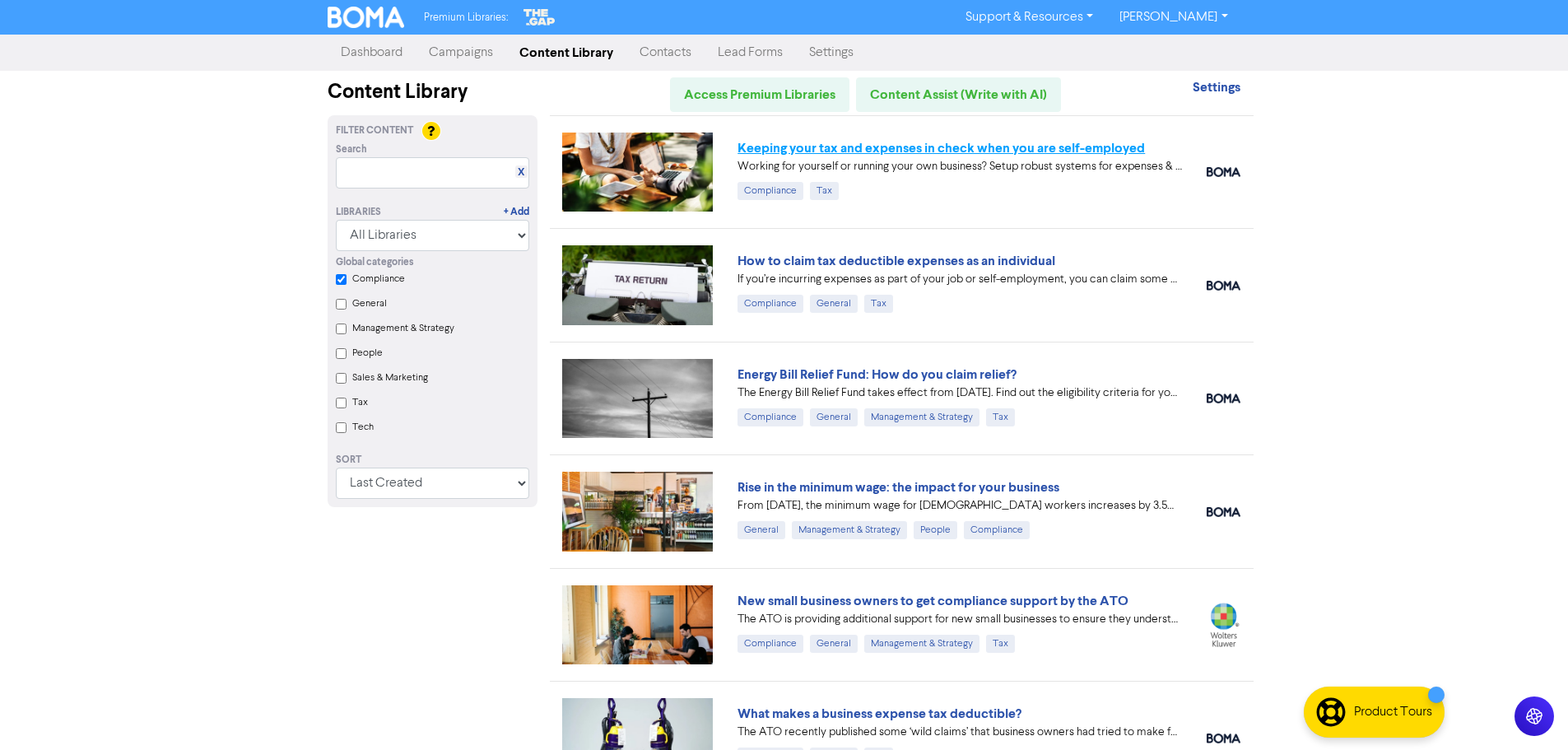
click at [893, 147] on link "Keeping your tax and expenses in check when you are self-employed" at bounding box center [941, 148] width 407 height 16
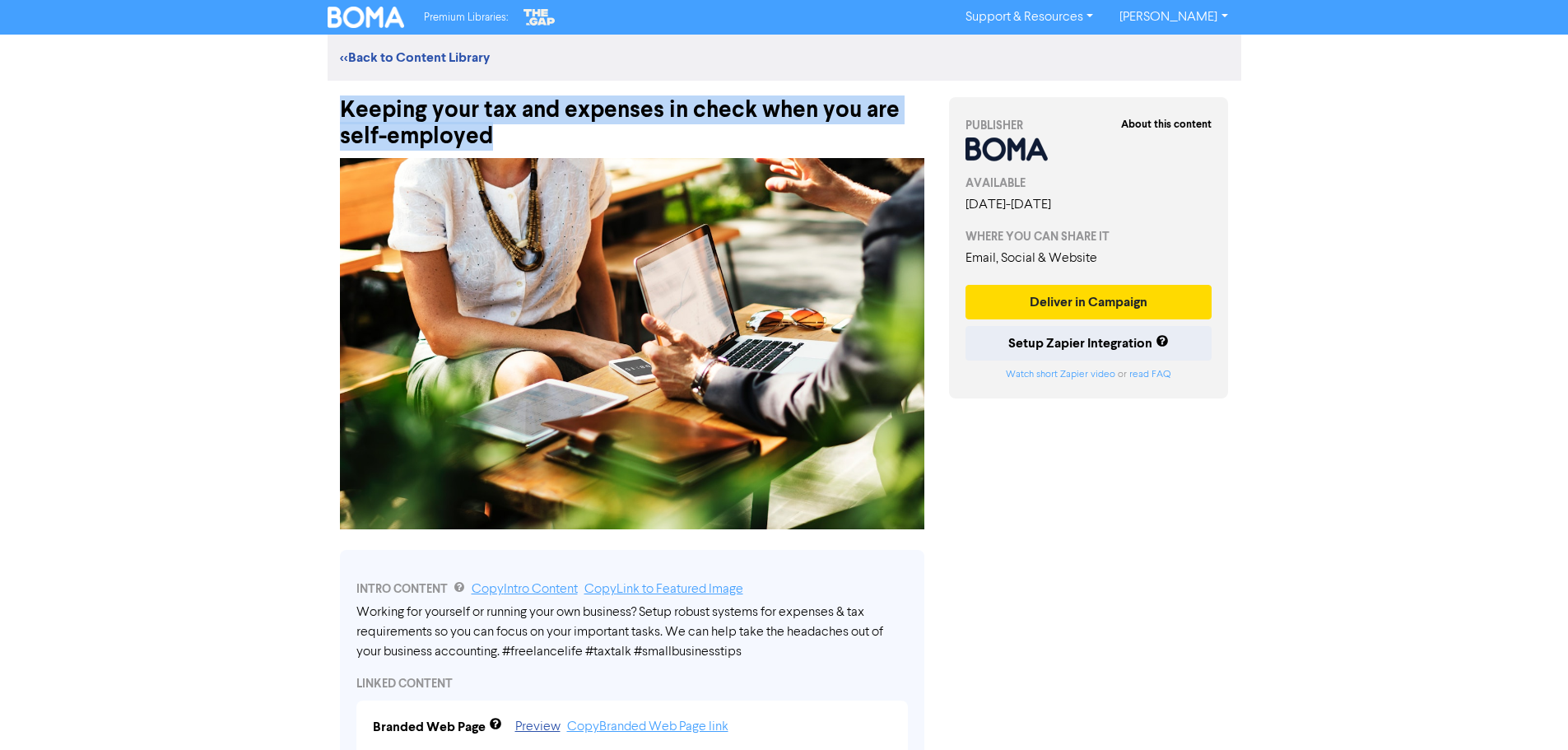
drag, startPoint x: 342, startPoint y: 99, endPoint x: 497, endPoint y: 135, distance: 159.1
click at [497, 135] on div "Keeping your tax and expenses in check when you are self-employed" at bounding box center [632, 116] width 585 height 69
copy div "Keeping your tax and expenses in check when you are self-employed"
click at [564, 218] on img at bounding box center [632, 344] width 585 height 372
click at [624, 196] on img at bounding box center [632, 344] width 585 height 372
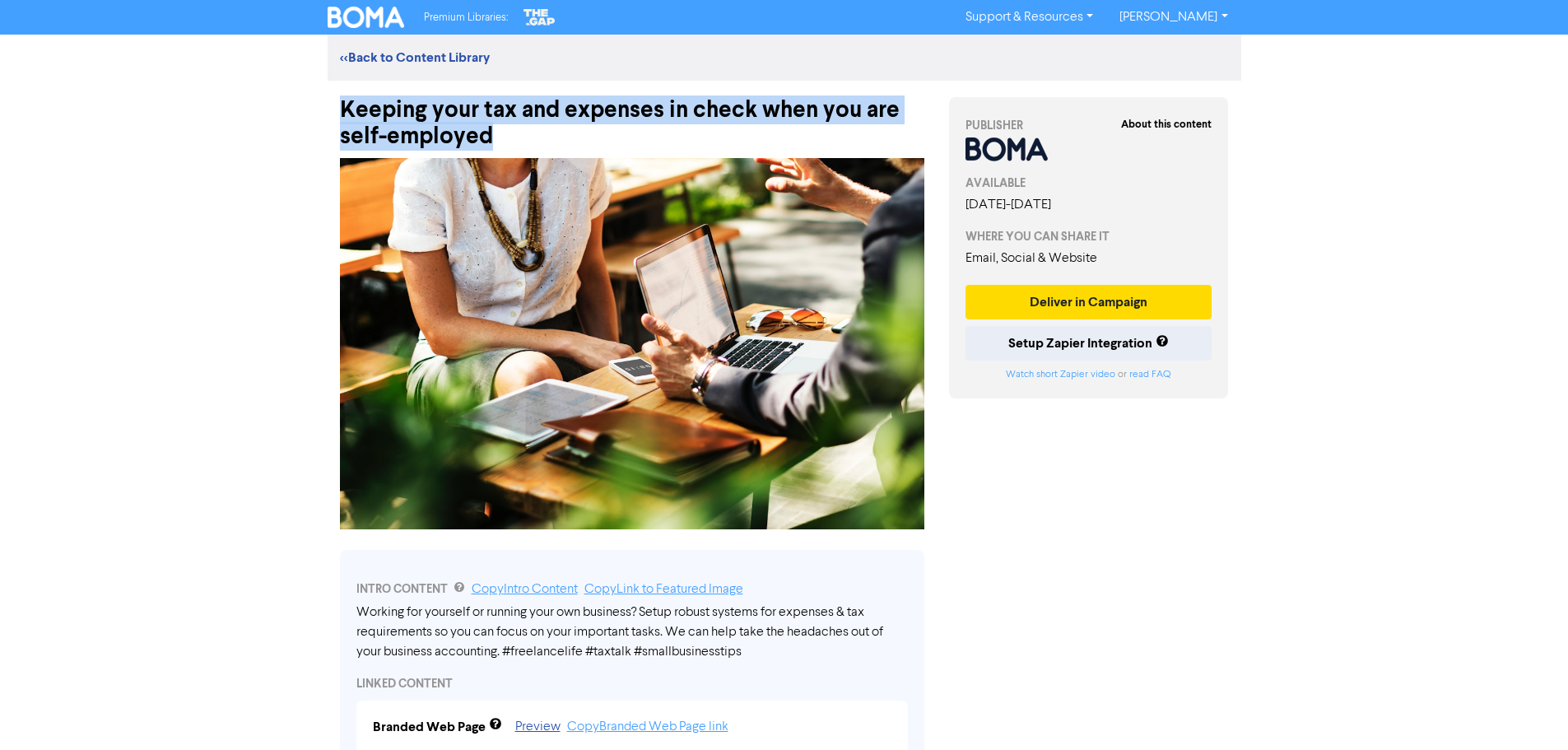
click at [432, 295] on img at bounding box center [632, 344] width 585 height 372
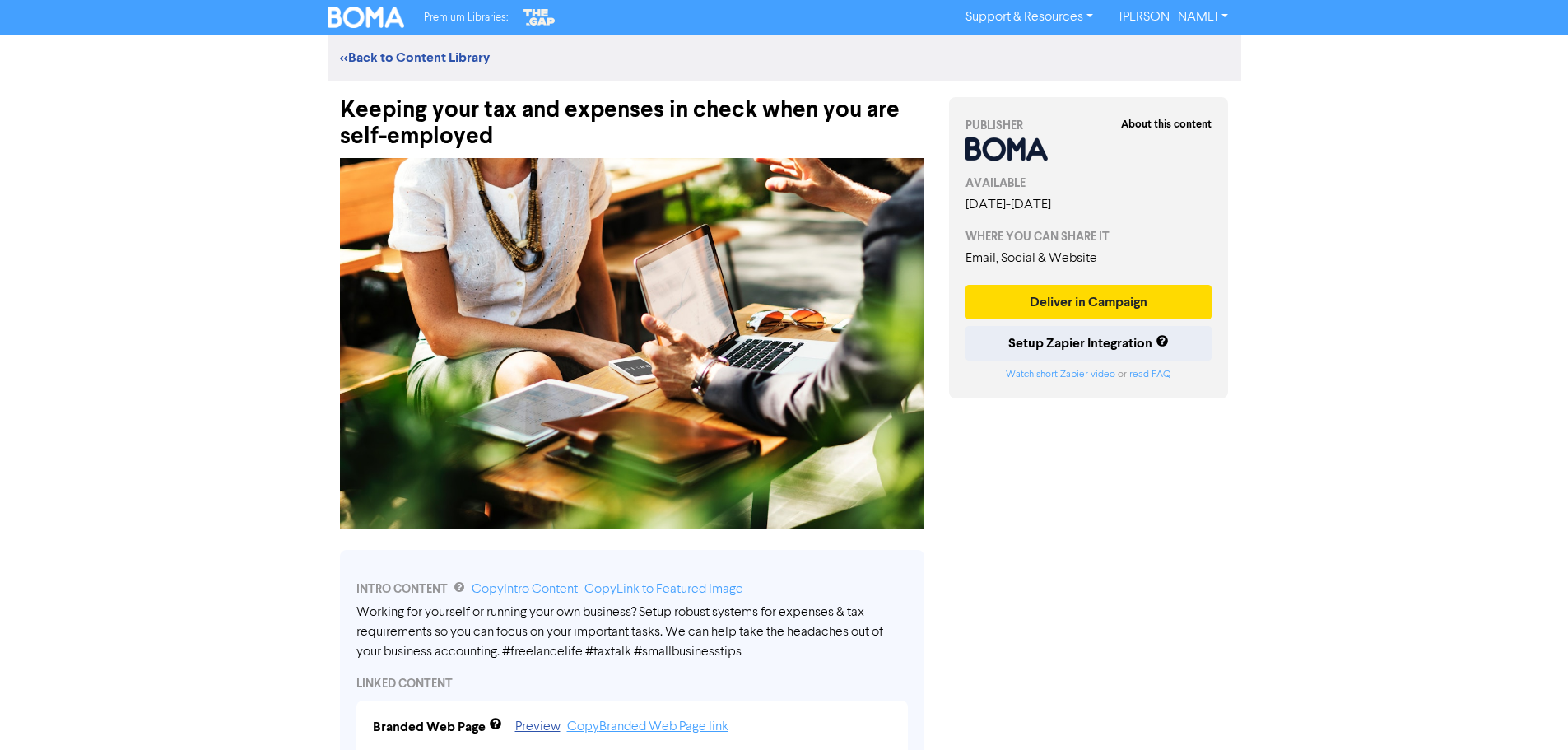
click at [205, 229] on div "Premium Libraries: Support & Resources Video Tutorials FAQ & Guides Marketing E…" at bounding box center [784, 375] width 1568 height 750
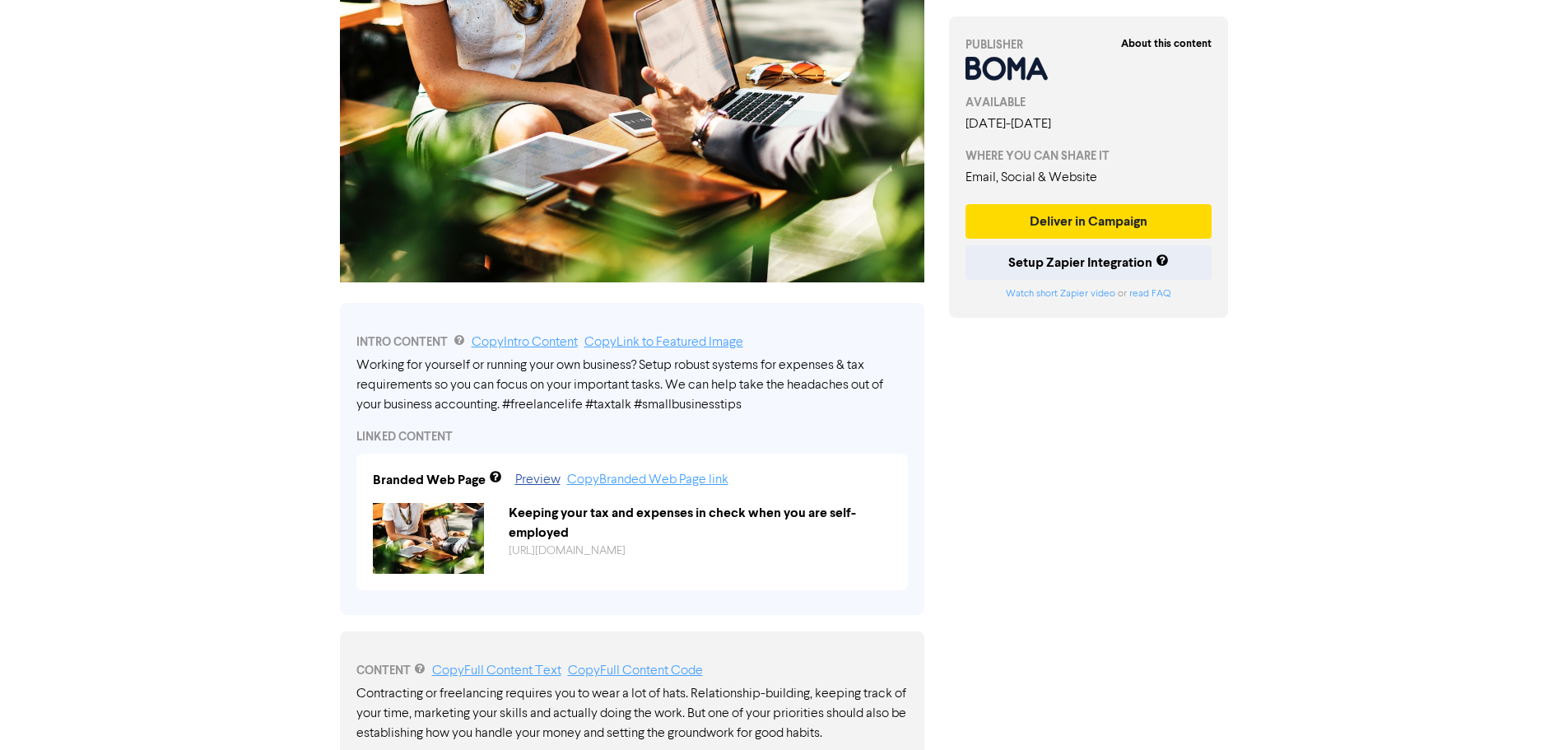
scroll to position [658, 0]
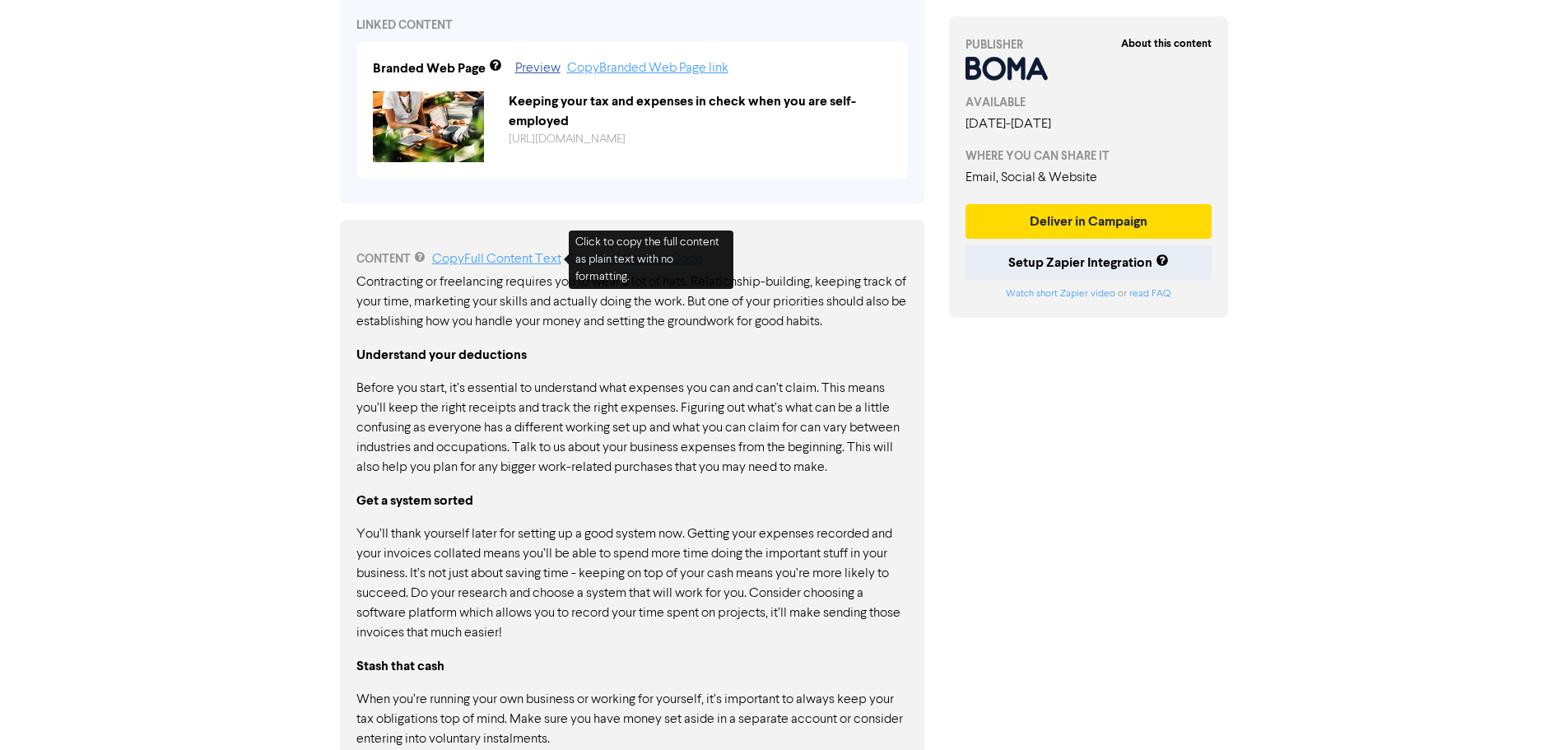
click at [536, 256] on link "Copy Full Content Text" at bounding box center [497, 260] width 129 height 14
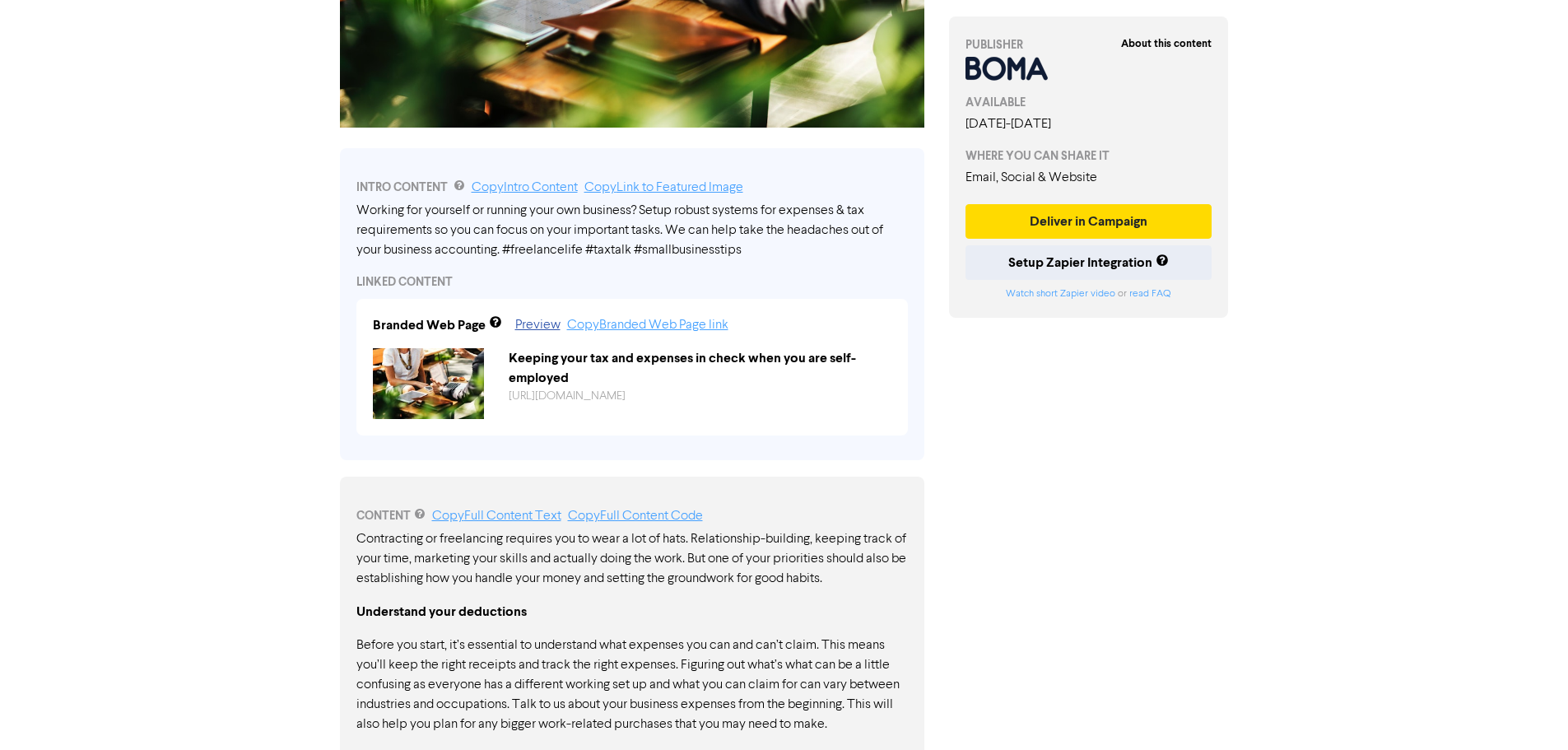
scroll to position [401, 0]
click at [540, 323] on link "Preview" at bounding box center [537, 326] width 45 height 14
